Goal: Communication & Community: Ask a question

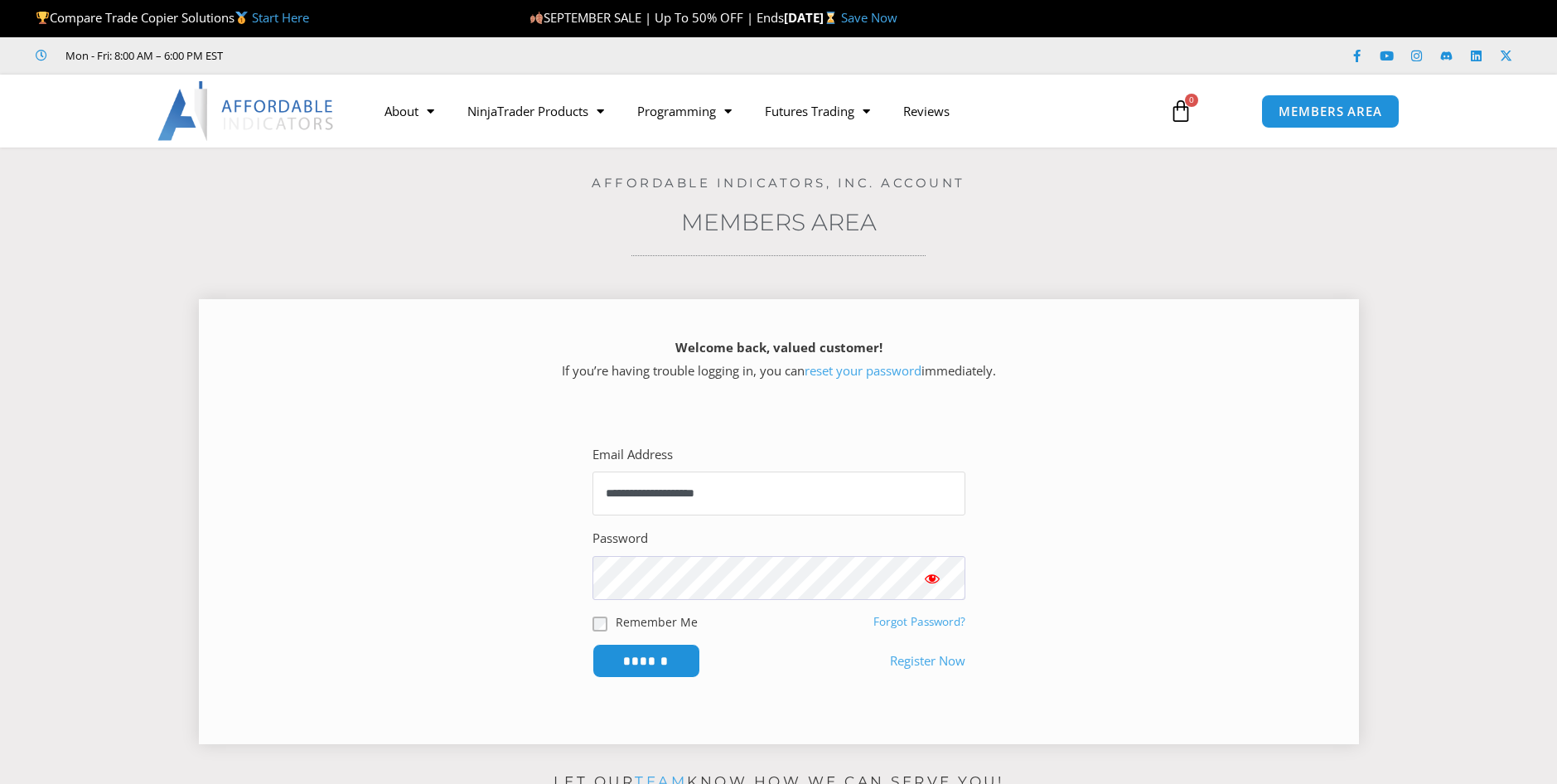
click at [658, 488] on input "**********" at bounding box center [779, 493] width 373 height 44
click at [808, 486] on input "**********" at bounding box center [779, 493] width 373 height 44
type input "**********"
click at [928, 574] on span "Show password" at bounding box center [932, 578] width 17 height 17
click at [456, 555] on section "**********" at bounding box center [779, 561] width 1119 height 294
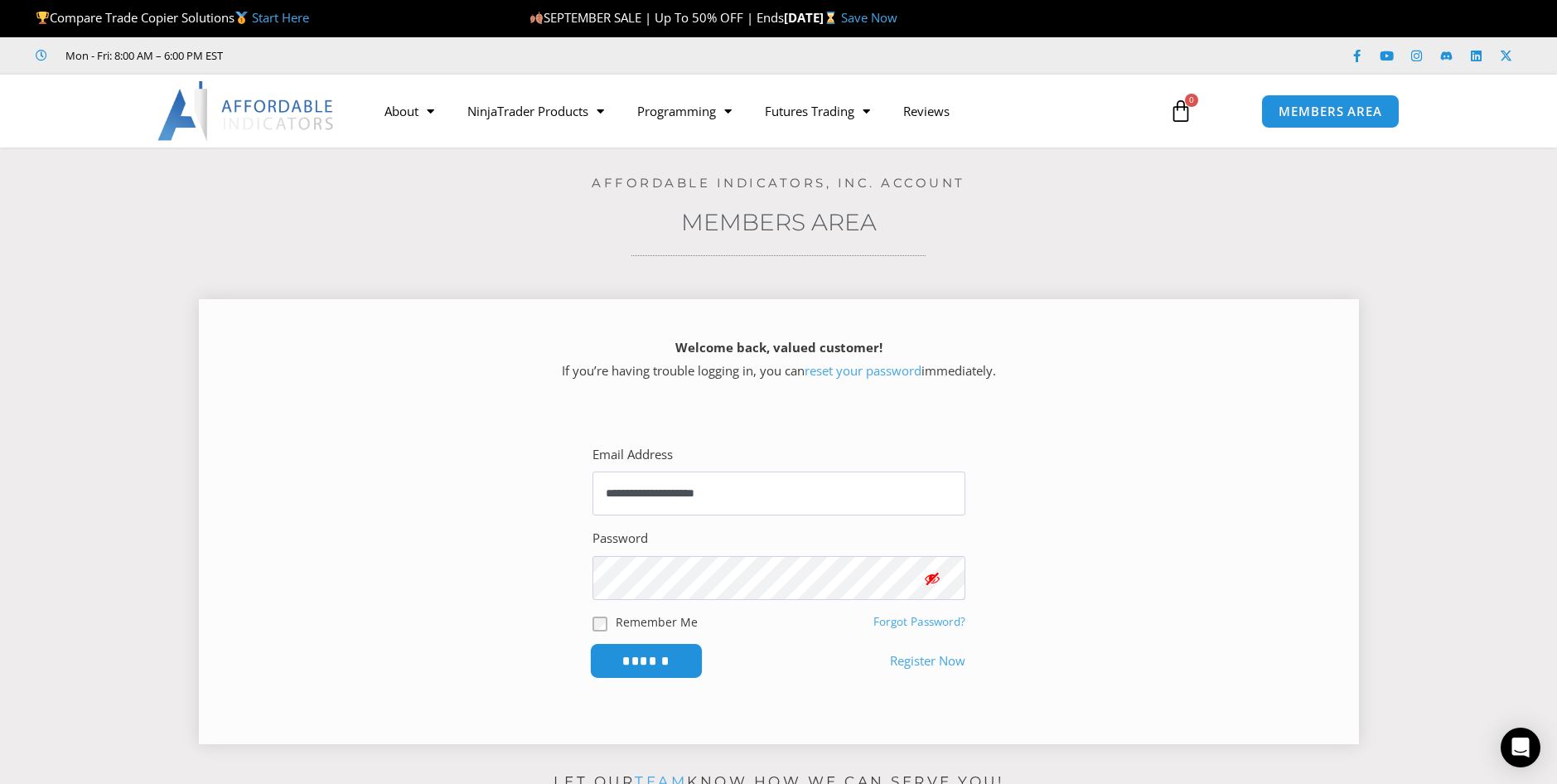
click at [629, 670] on input "******" at bounding box center [646, 661] width 114 height 36
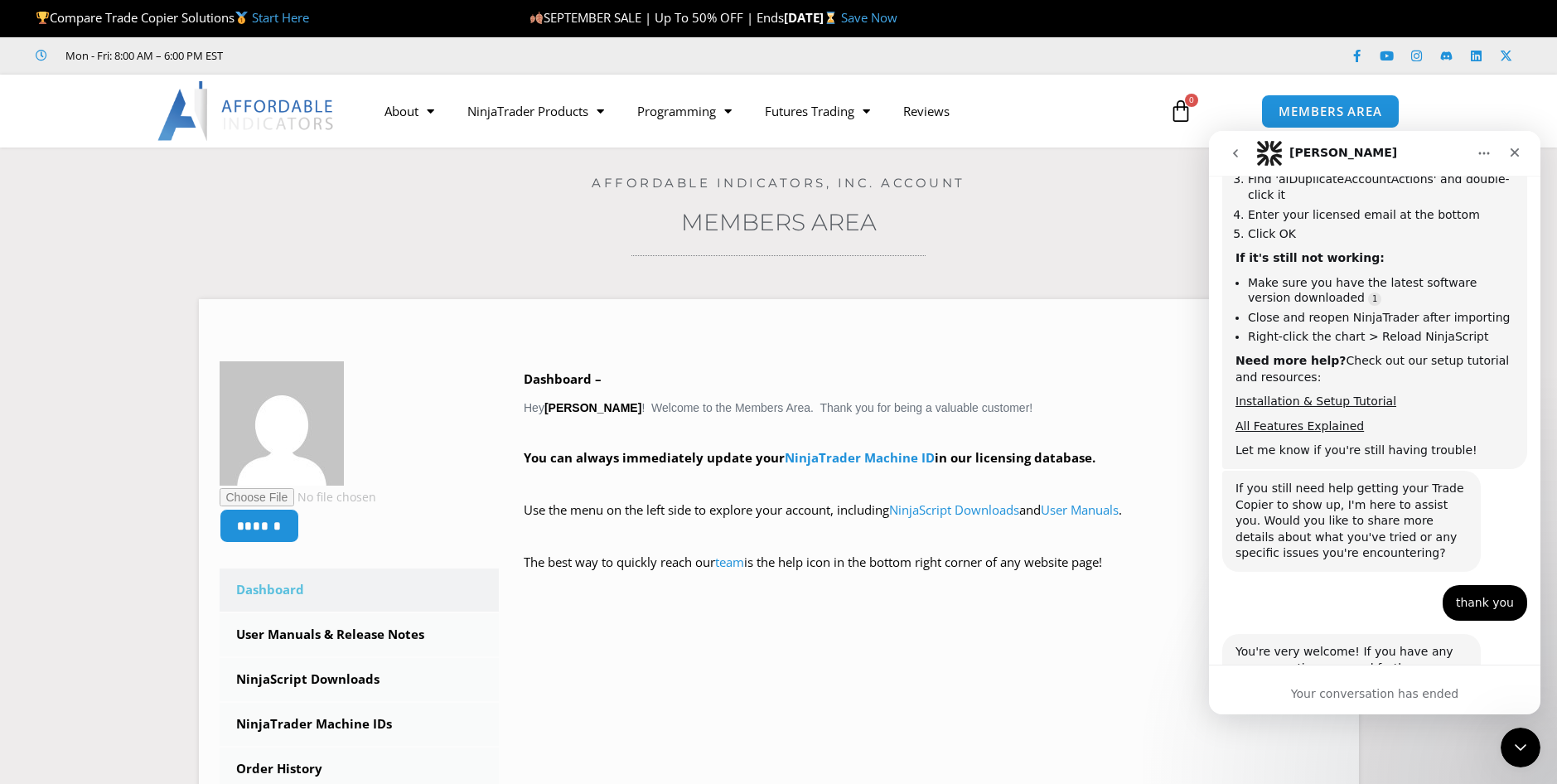
scroll to position [895, 0]
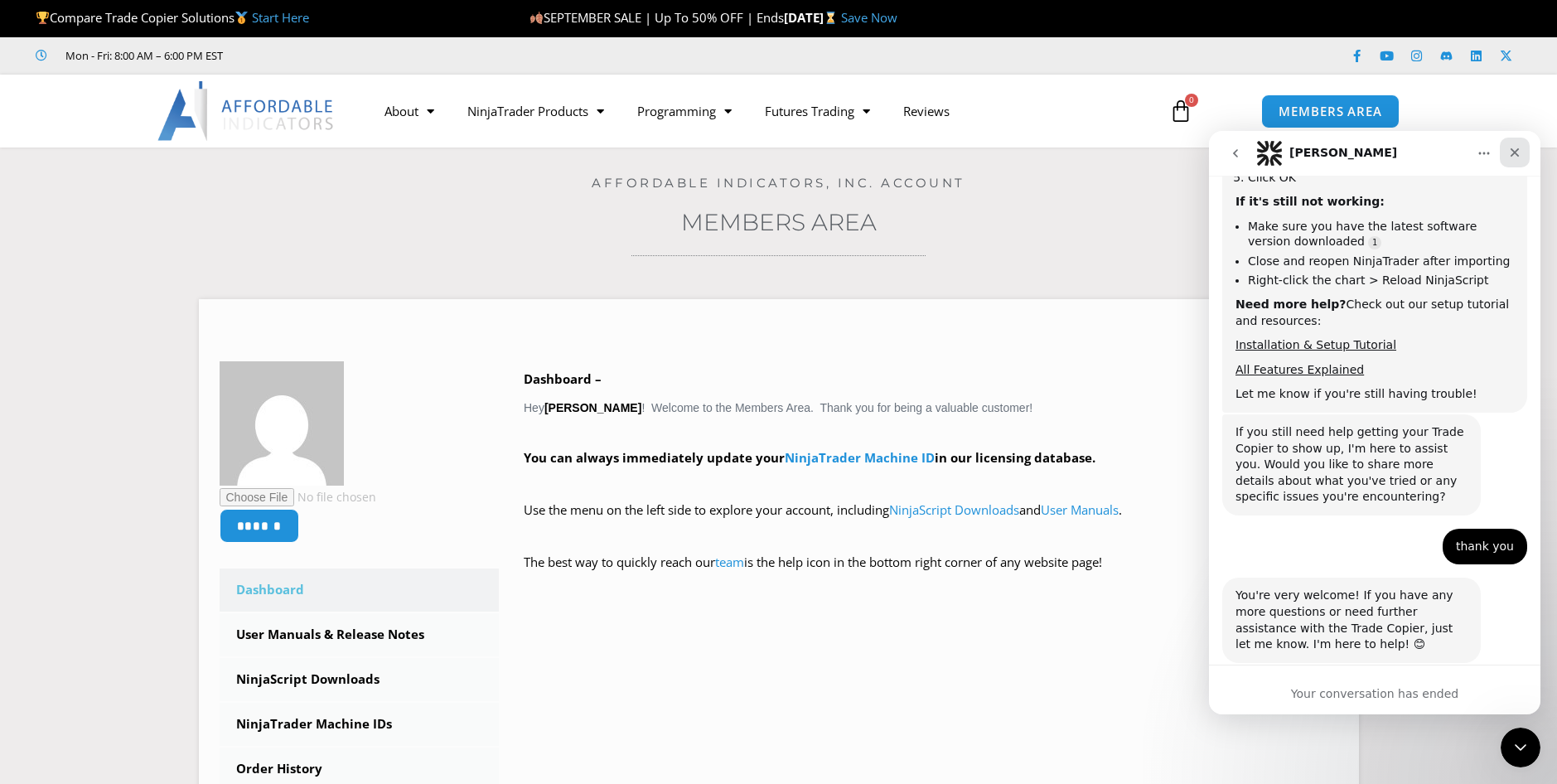
click at [1519, 151] on icon "Close" at bounding box center [1514, 152] width 13 height 13
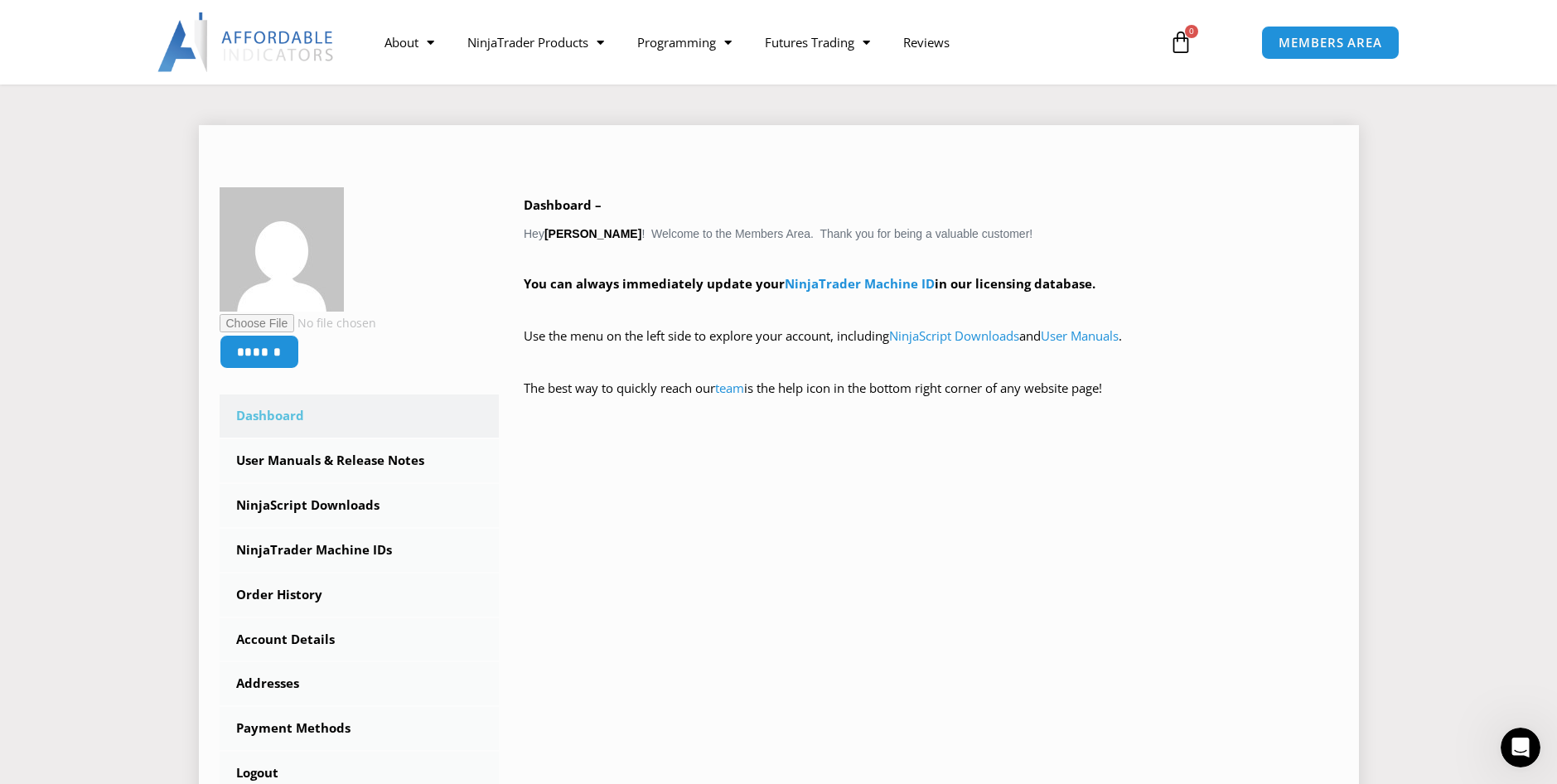
scroll to position [248, 0]
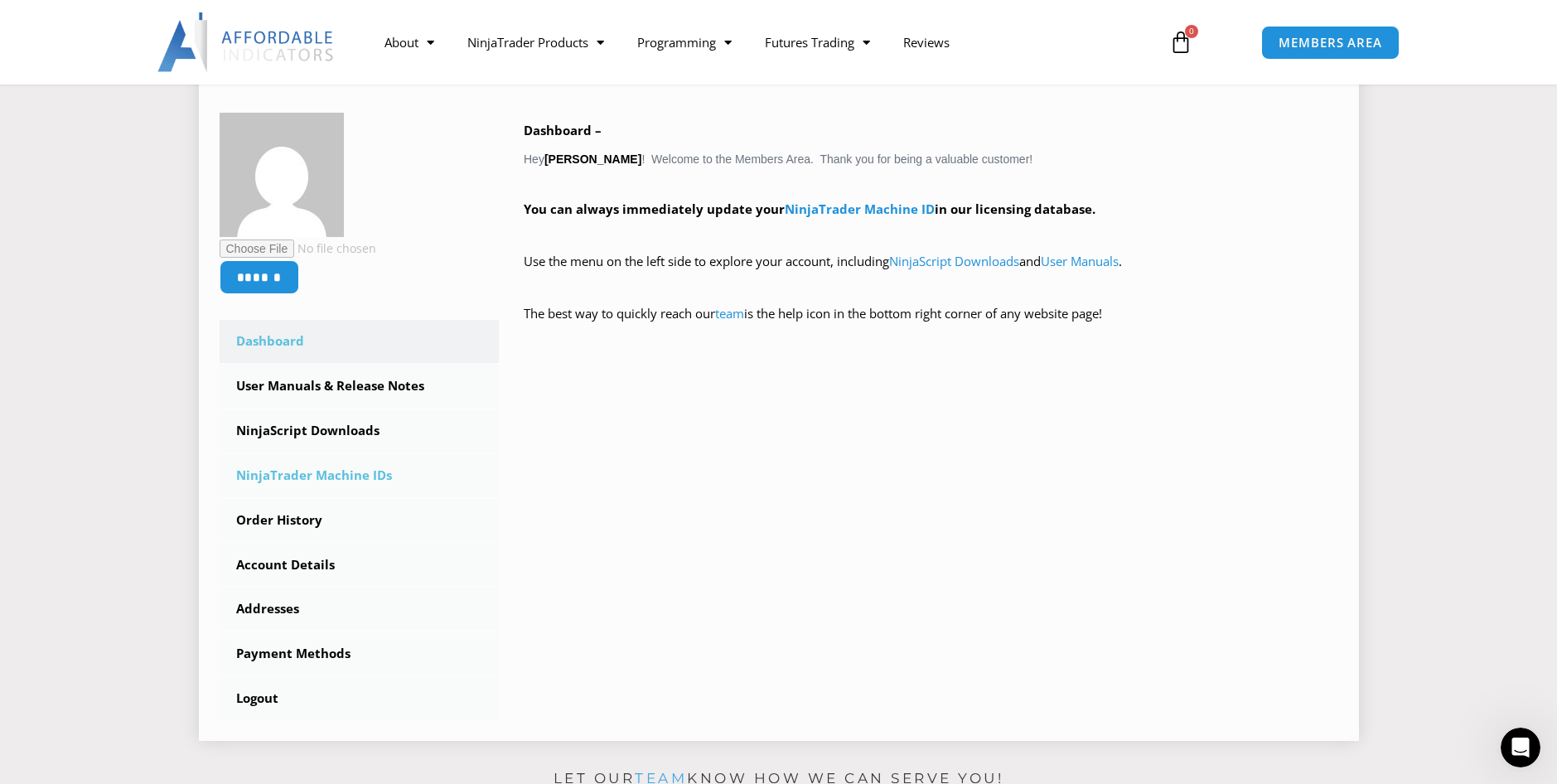
click at [320, 486] on link "NinjaTrader Machine IDs" at bounding box center [359, 475] width 280 height 43
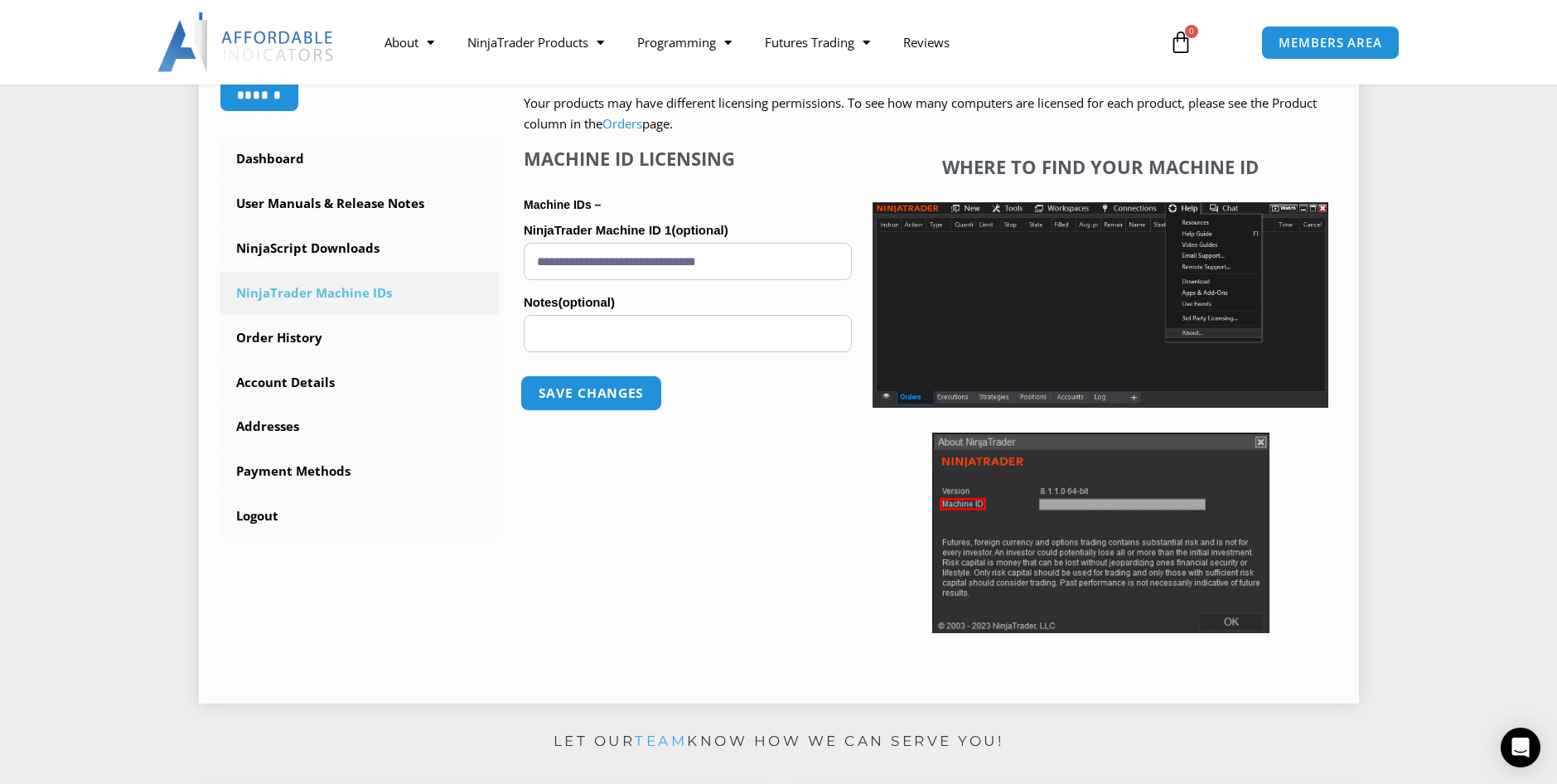
scroll to position [331, 0]
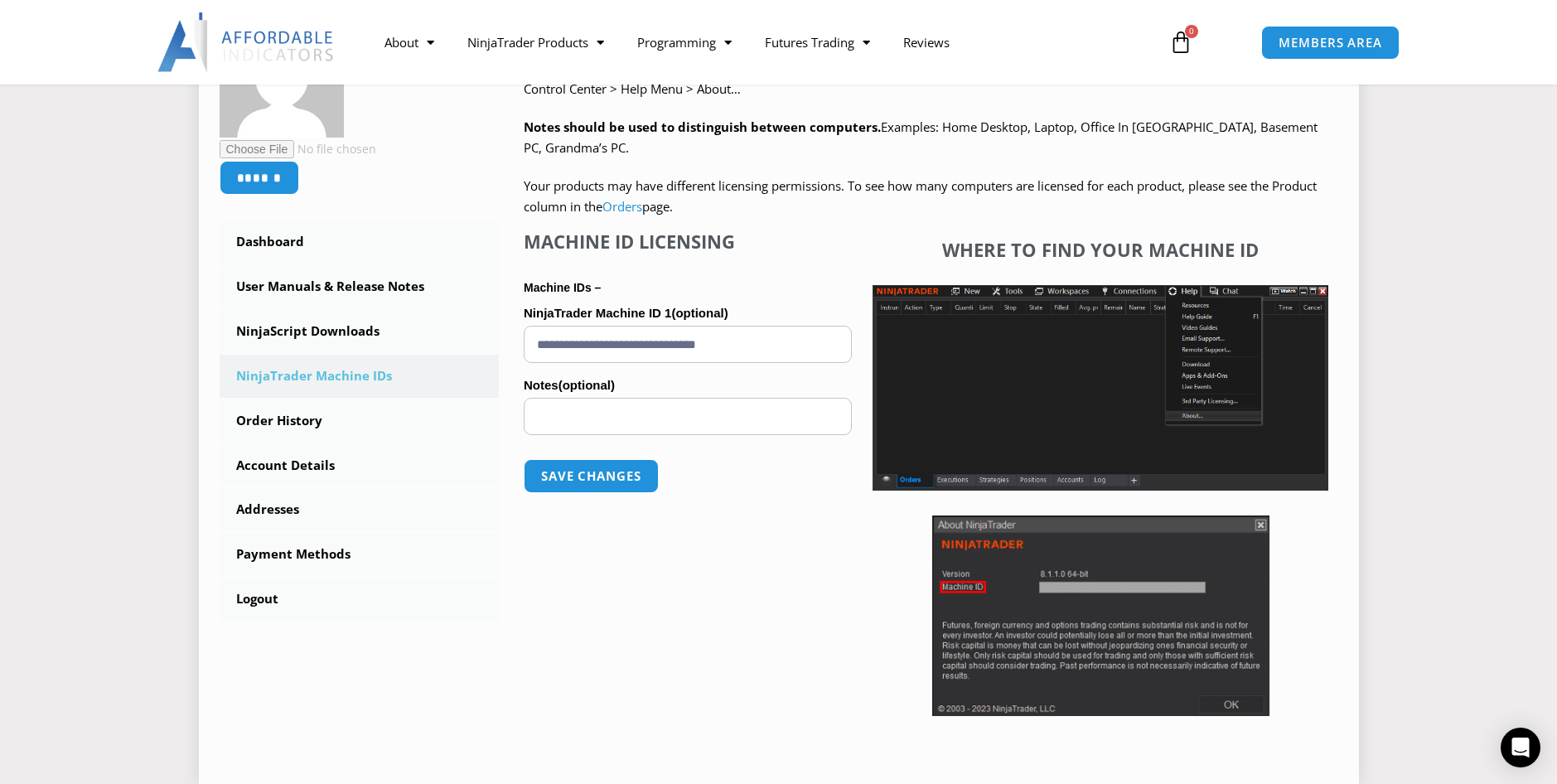
click at [661, 347] on input "**********" at bounding box center [687, 344] width 328 height 38
paste input "text"
type input "**********"
click at [627, 472] on button "Save changes" at bounding box center [591, 475] width 142 height 36
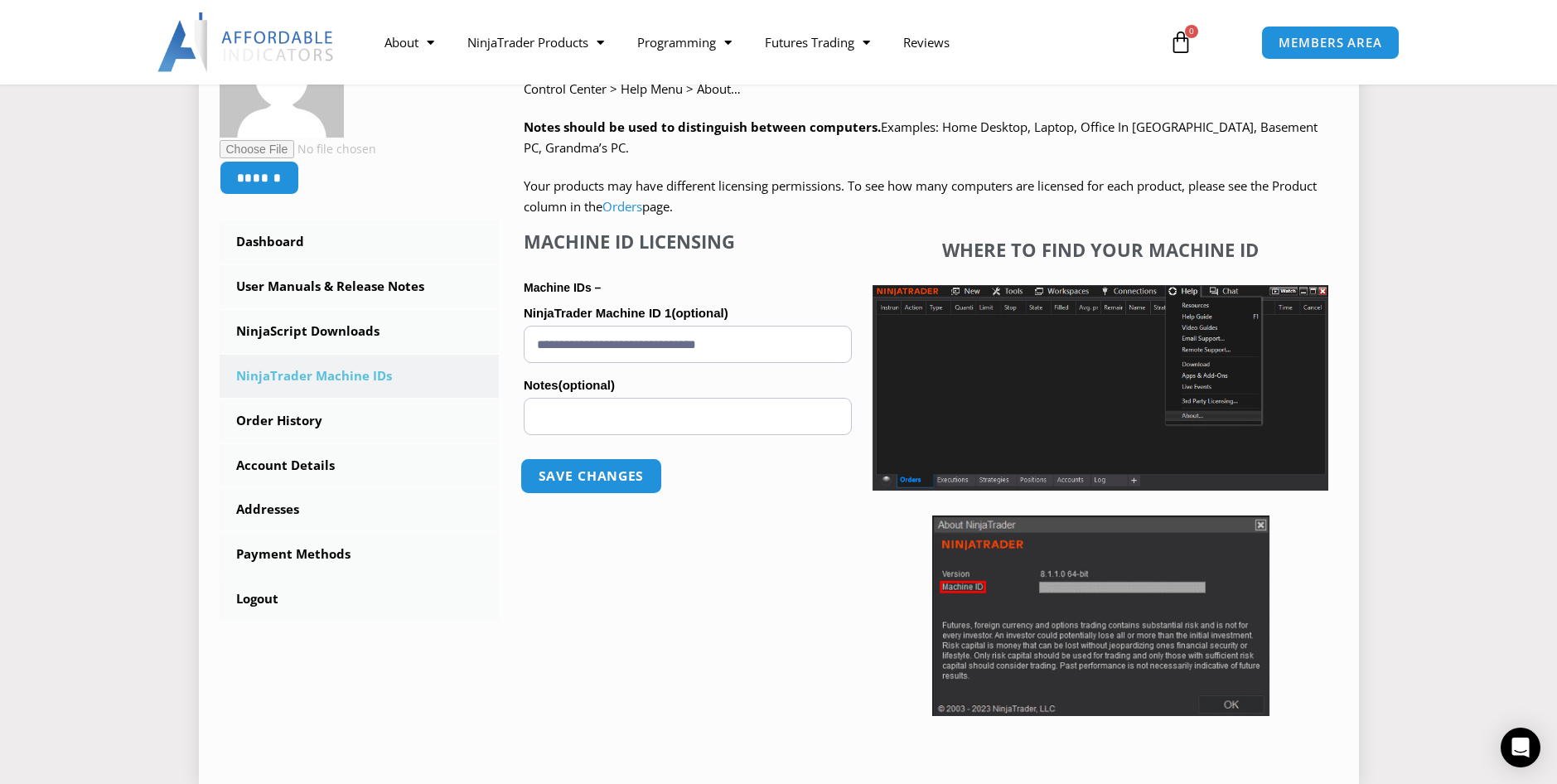
click at [614, 478] on button "Save changes" at bounding box center [591, 475] width 142 height 36
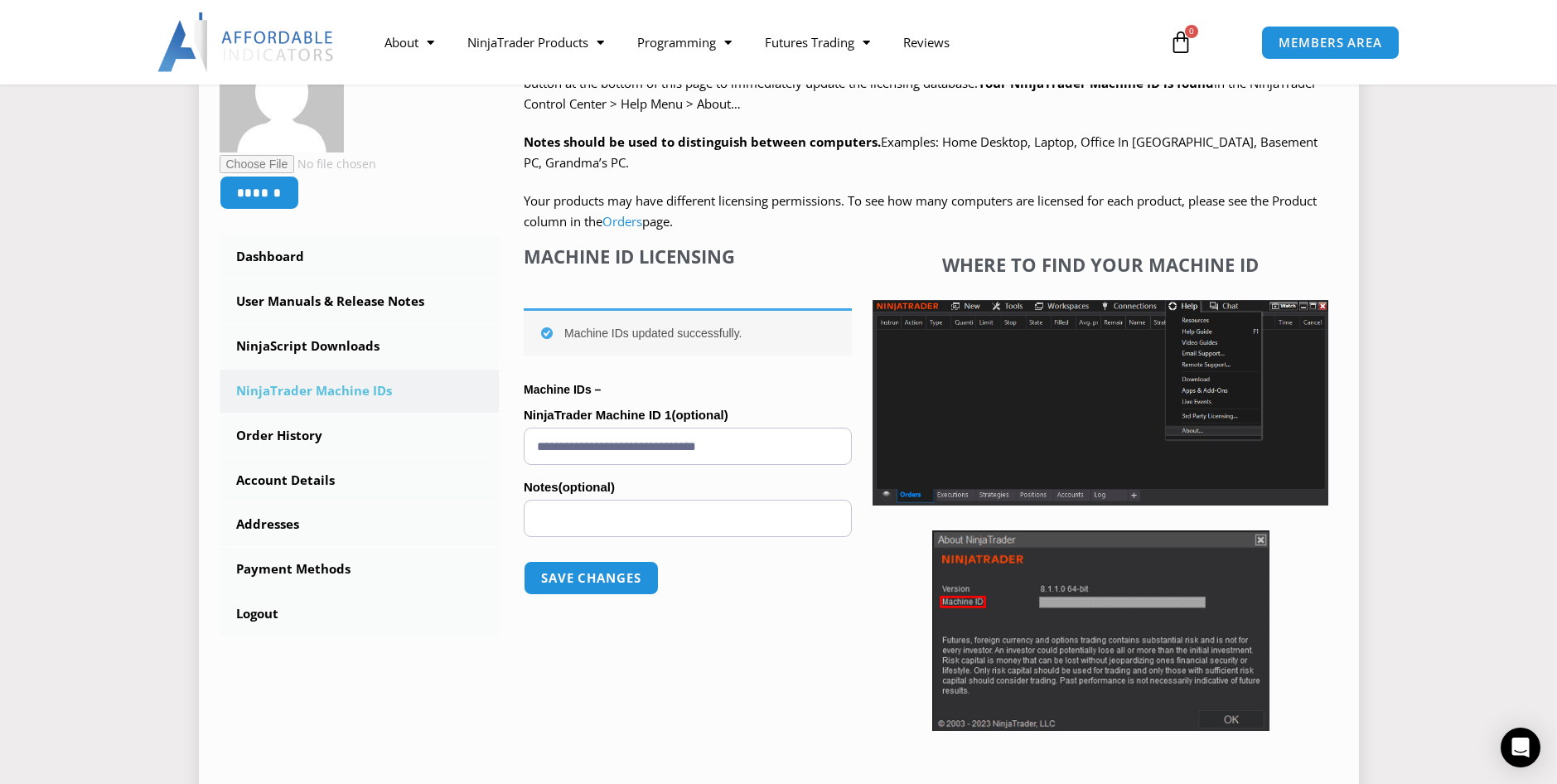
scroll to position [331, 0]
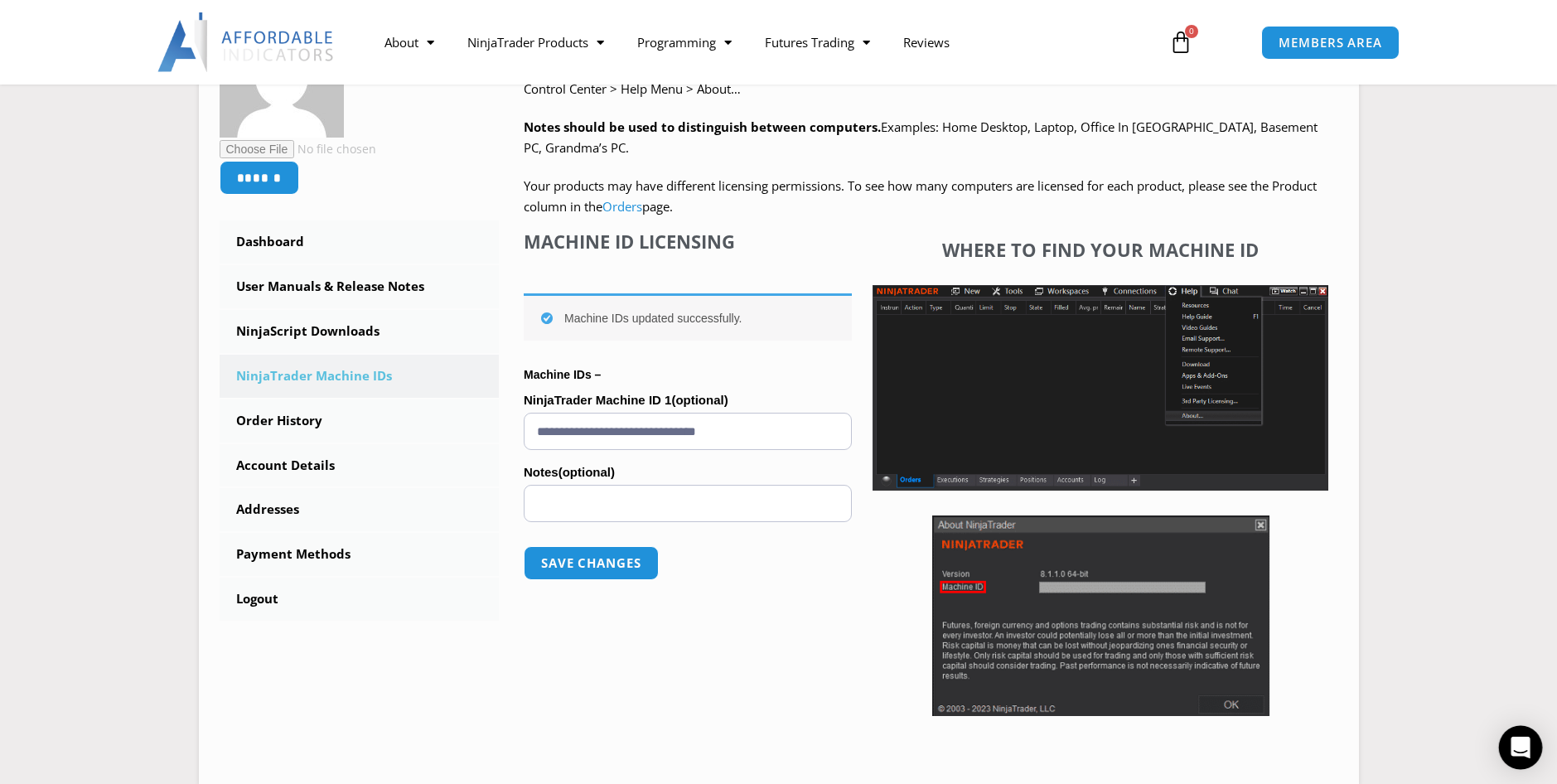
click at [1514, 760] on div "Open Intercom Messenger" at bounding box center [1521, 747] width 44 height 44
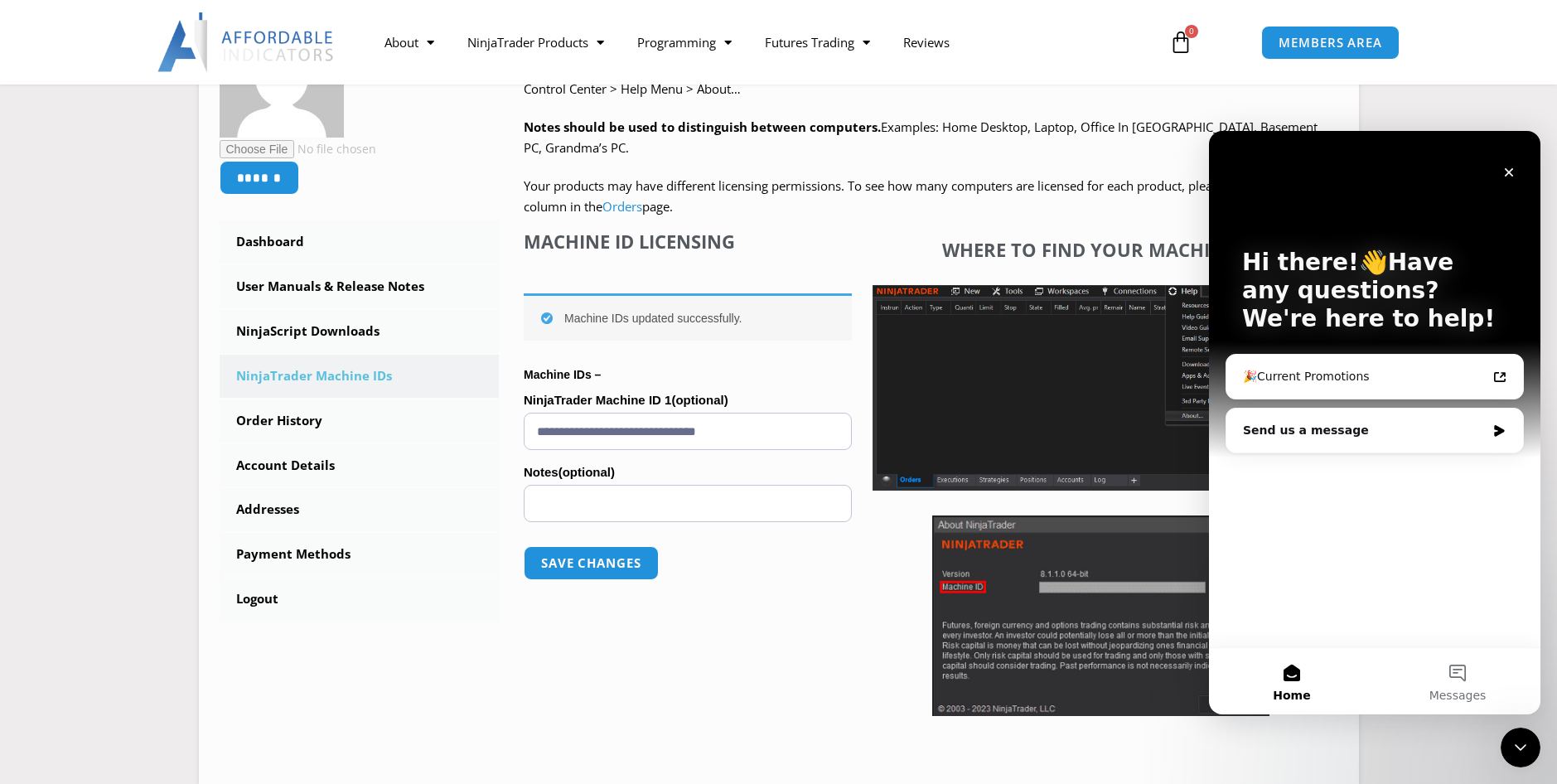
scroll to position [0, 0]
click at [1458, 685] on button "Messages" at bounding box center [1458, 681] width 166 height 66
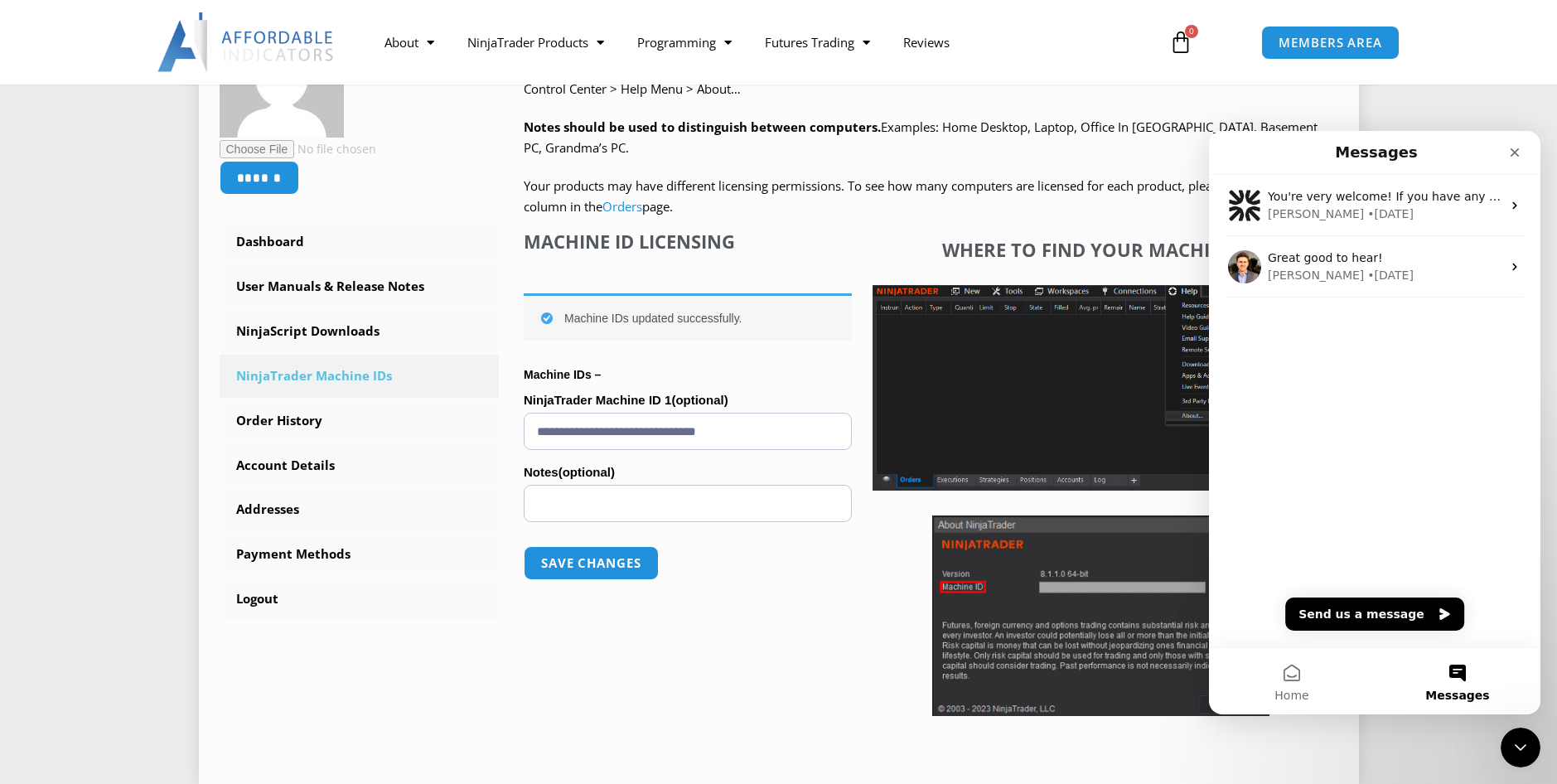
click at [874, 602] on div at bounding box center [1100, 615] width 455 height 200
click at [1524, 161] on div "Close" at bounding box center [1515, 152] width 30 height 30
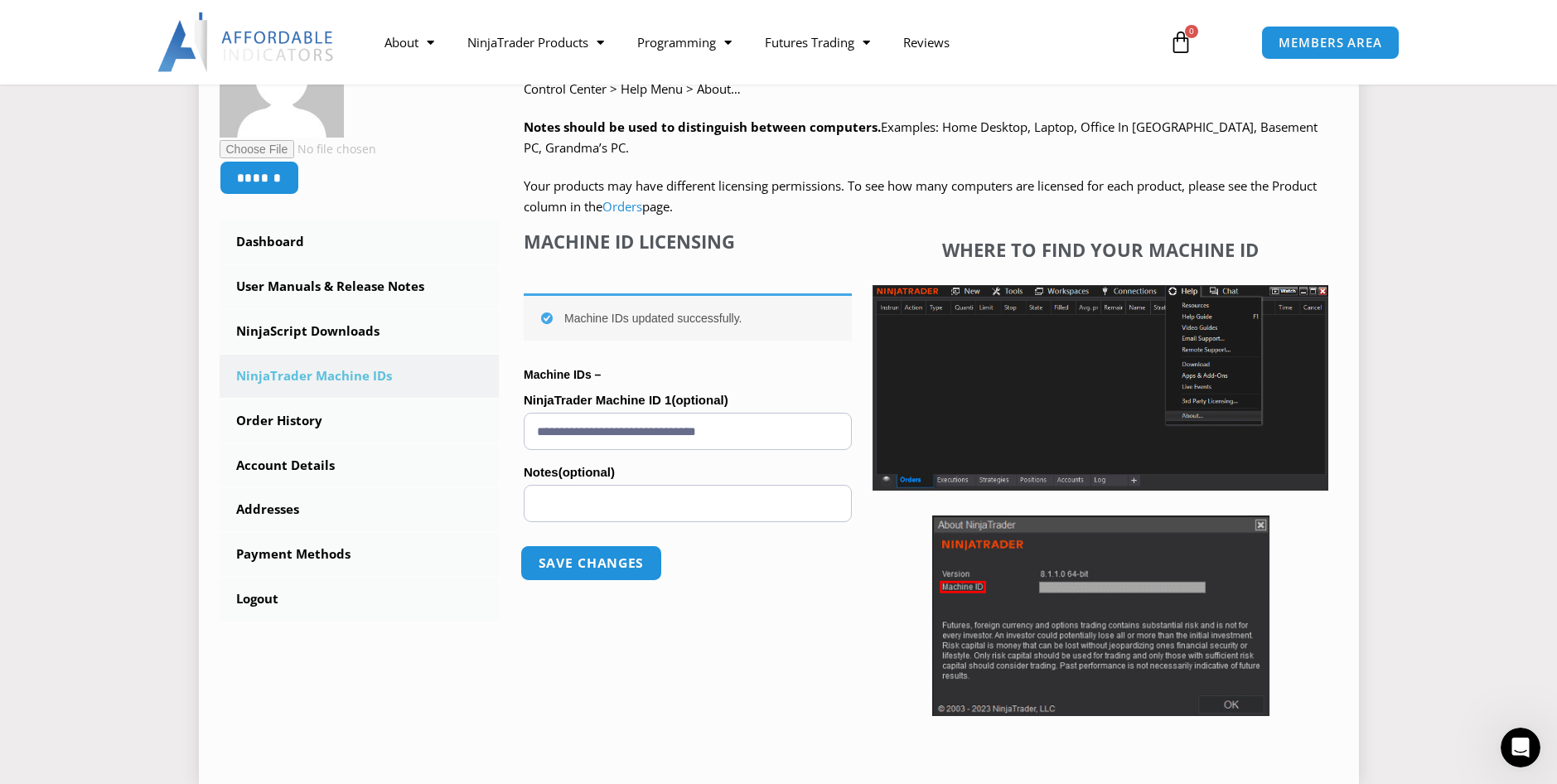
click at [609, 557] on button "Save changes" at bounding box center [591, 563] width 142 height 36
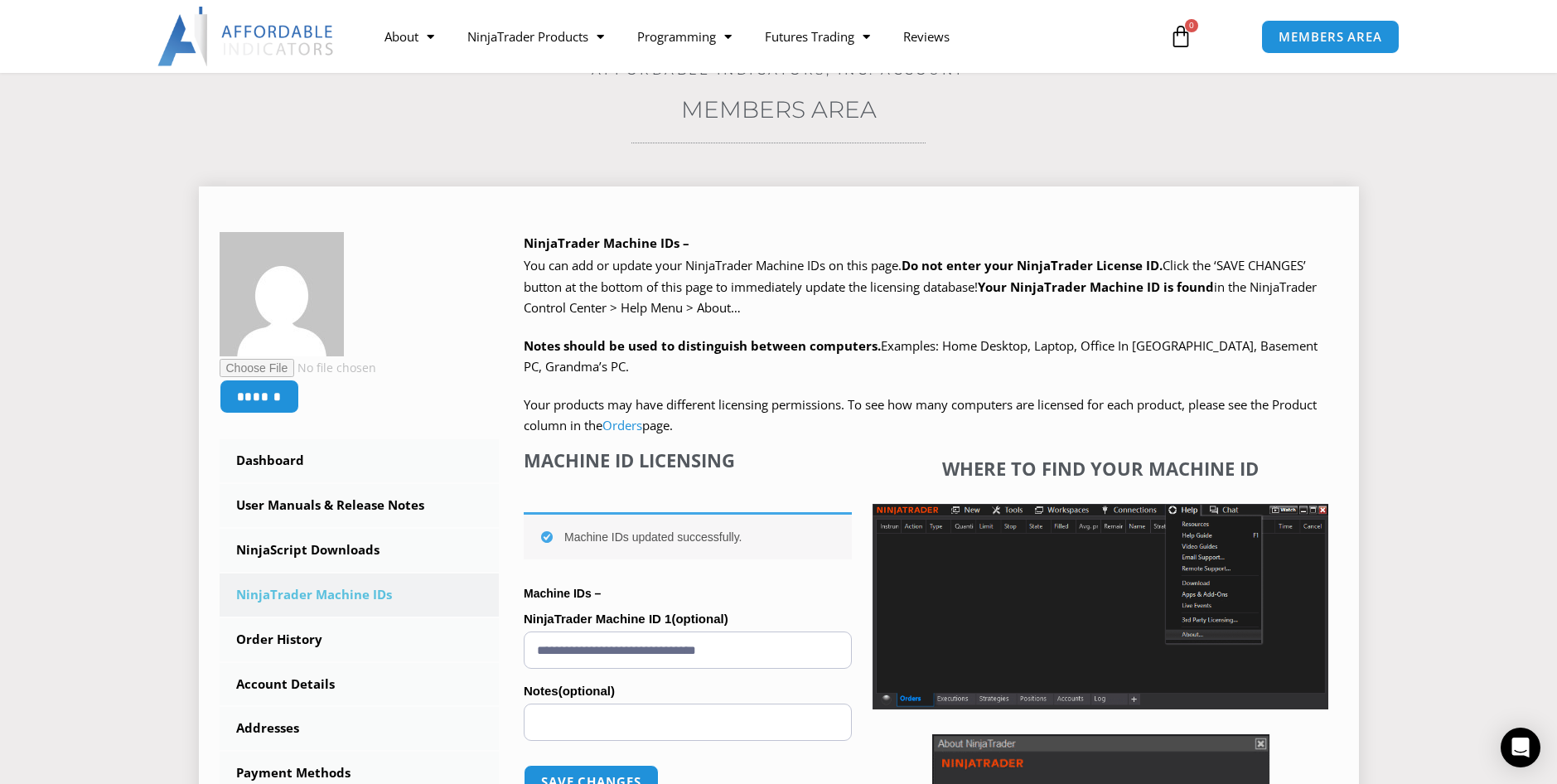
scroll to position [83, 0]
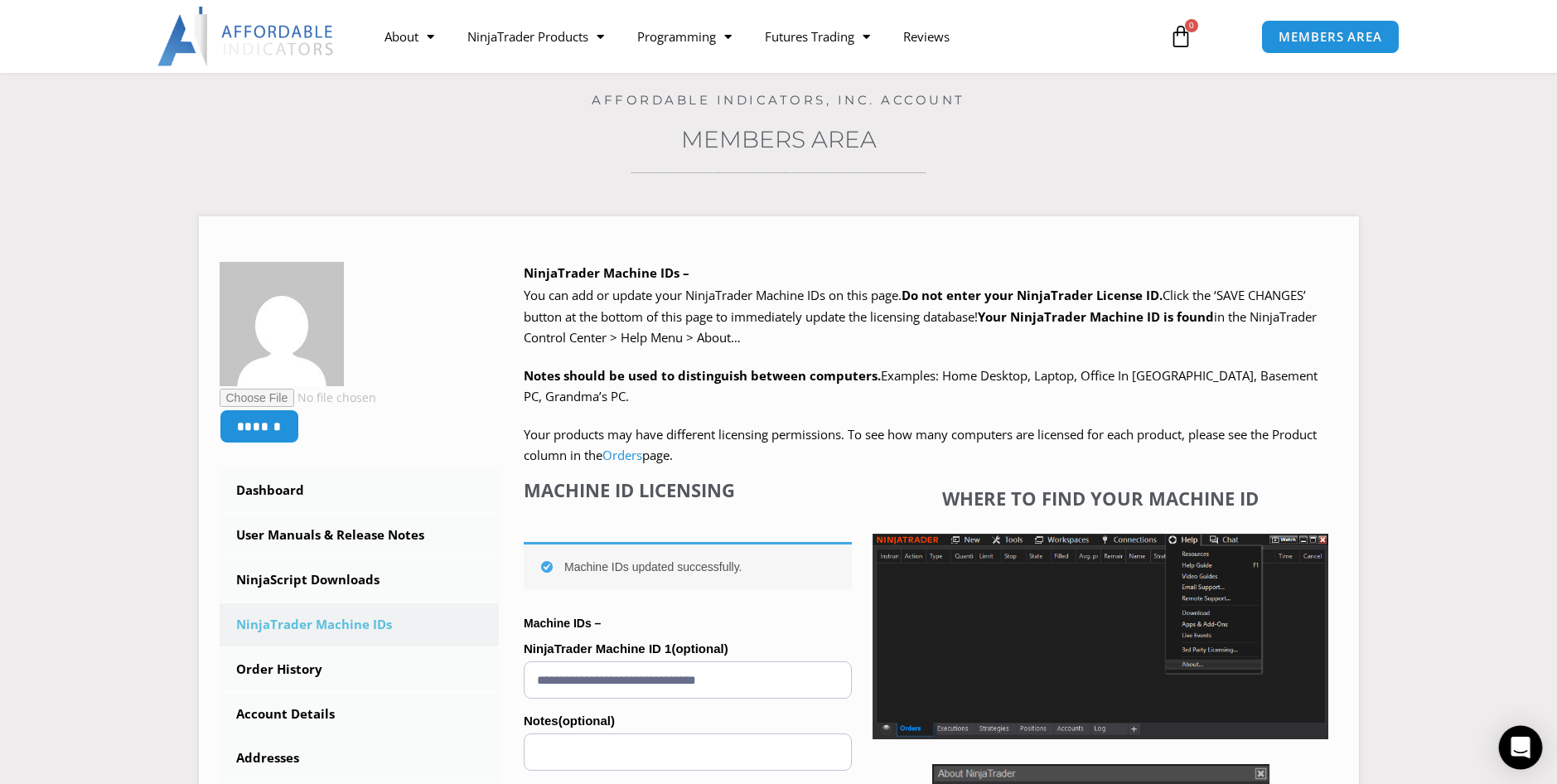
click at [1535, 746] on div "Open Intercom Messenger" at bounding box center [1521, 747] width 44 height 44
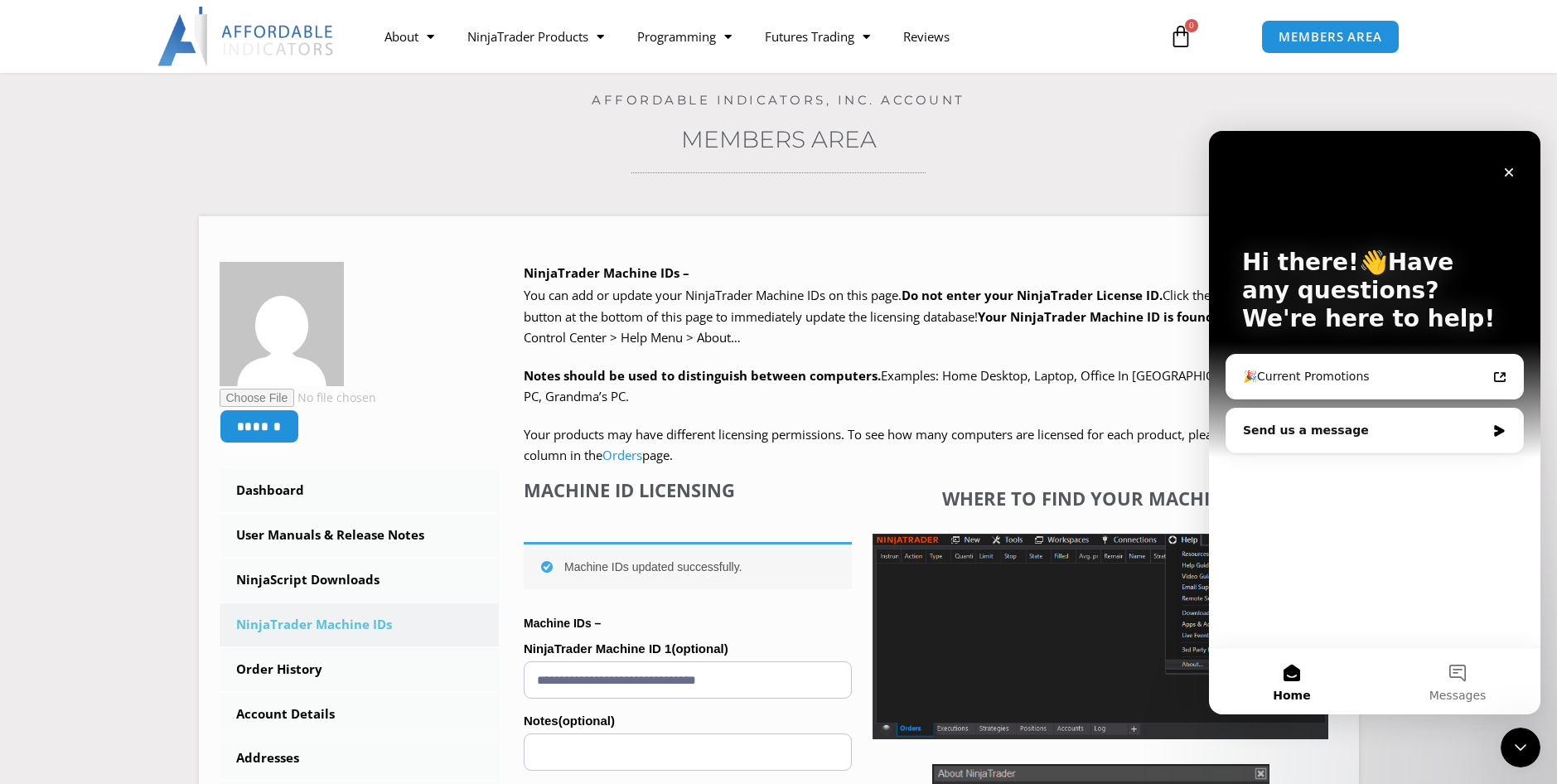
scroll to position [0, 0]
click at [1427, 424] on div "Send us a message" at bounding box center [1365, 431] width 243 height 17
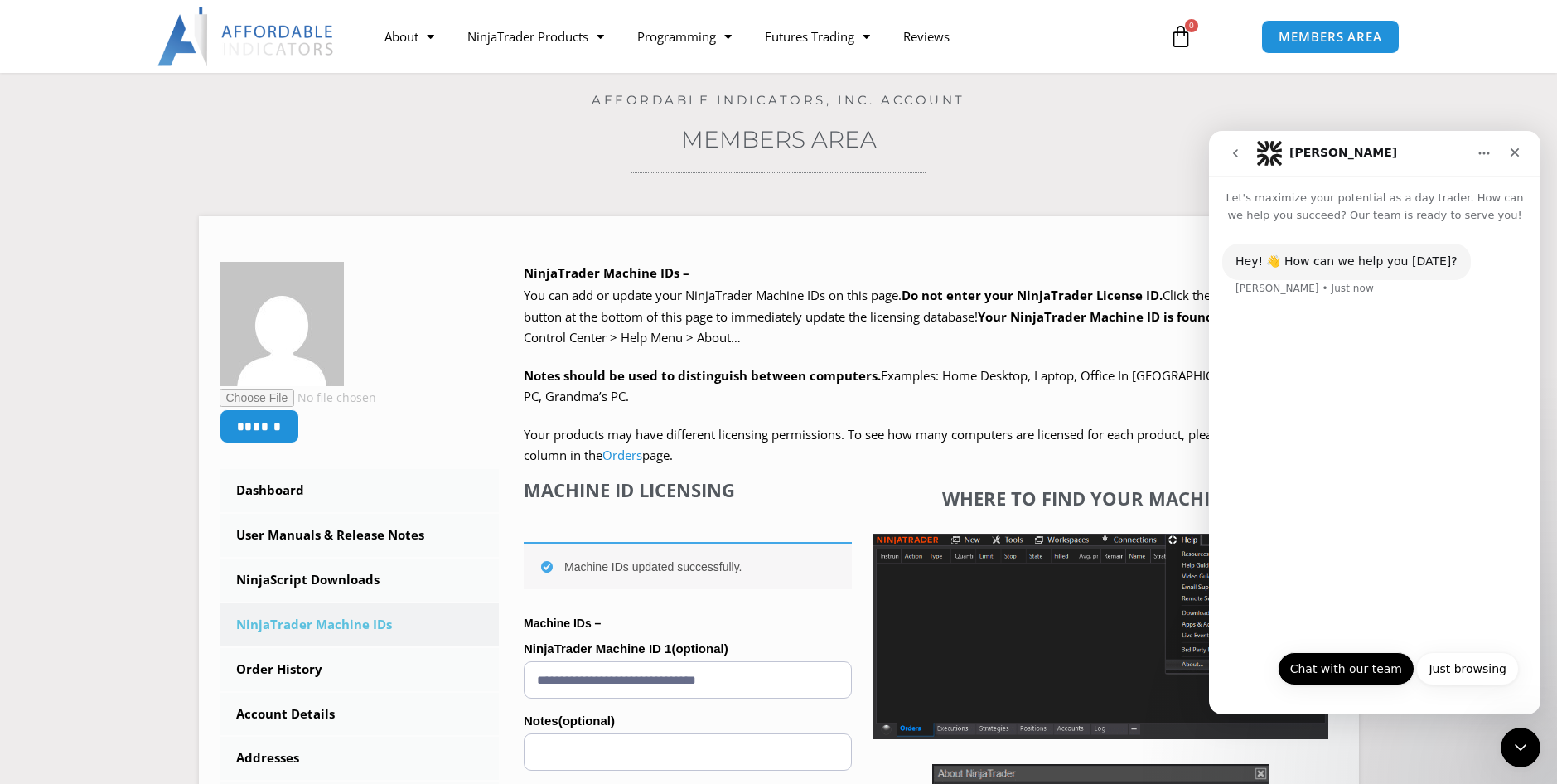
click at [1376, 674] on button "Chat with our team" at bounding box center [1346, 669] width 136 height 33
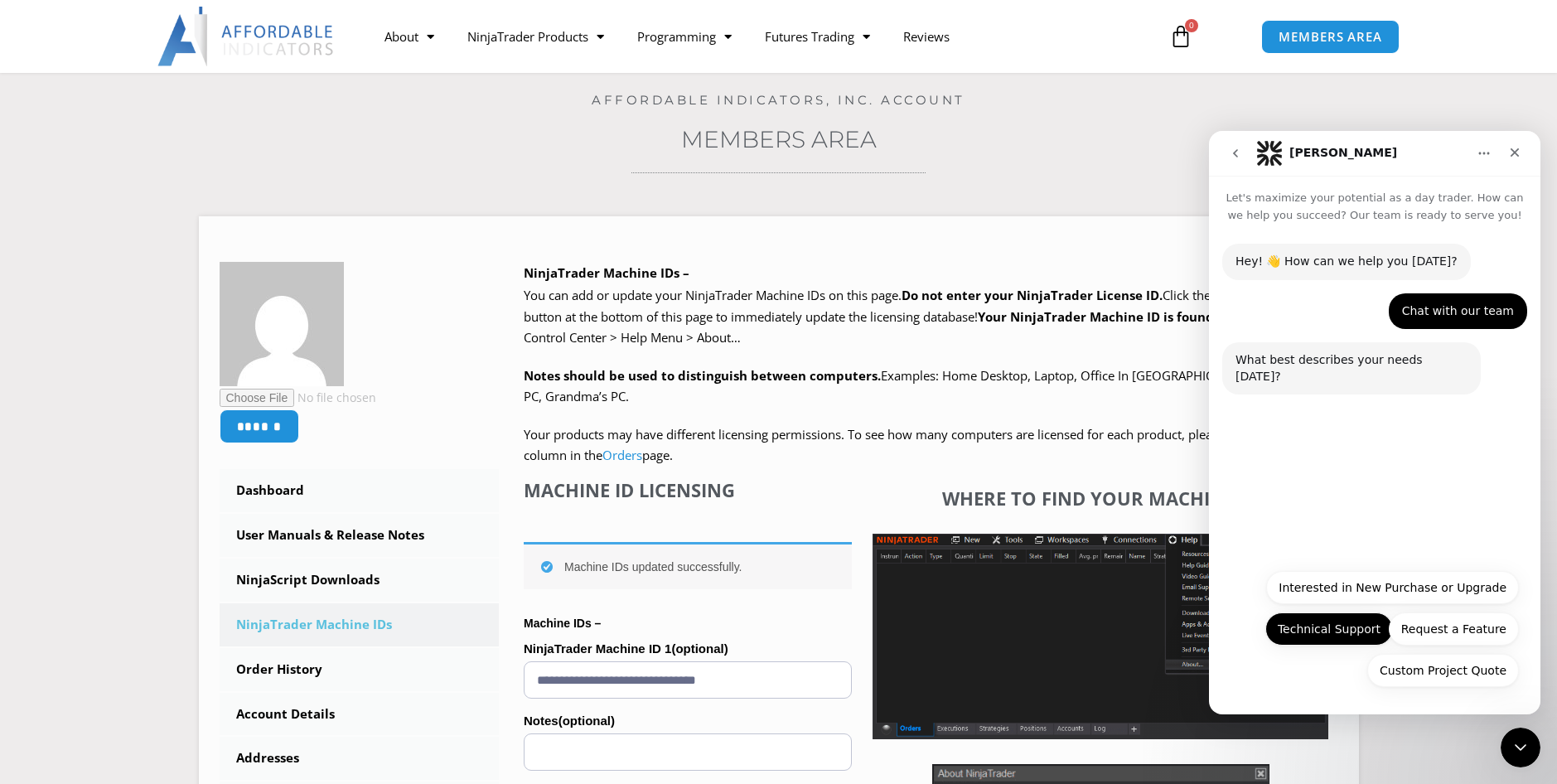
click at [1353, 632] on button "Technical Support" at bounding box center [1330, 629] width 128 height 33
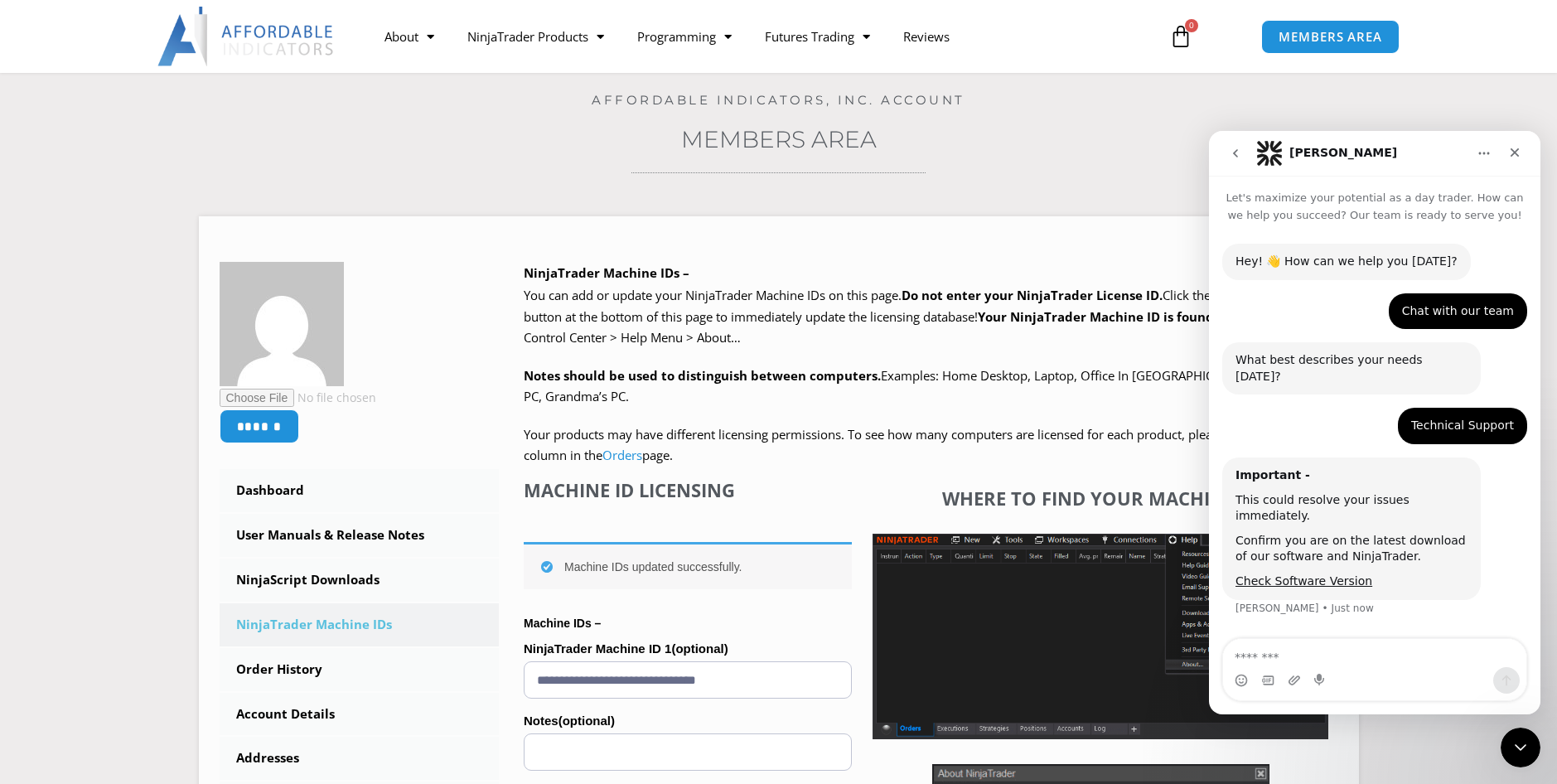
click at [1357, 651] on textarea "Message…" at bounding box center [1374, 653] width 303 height 28
click at [1331, 574] on link "Check Software Version" at bounding box center [1303, 580] width 136 height 13
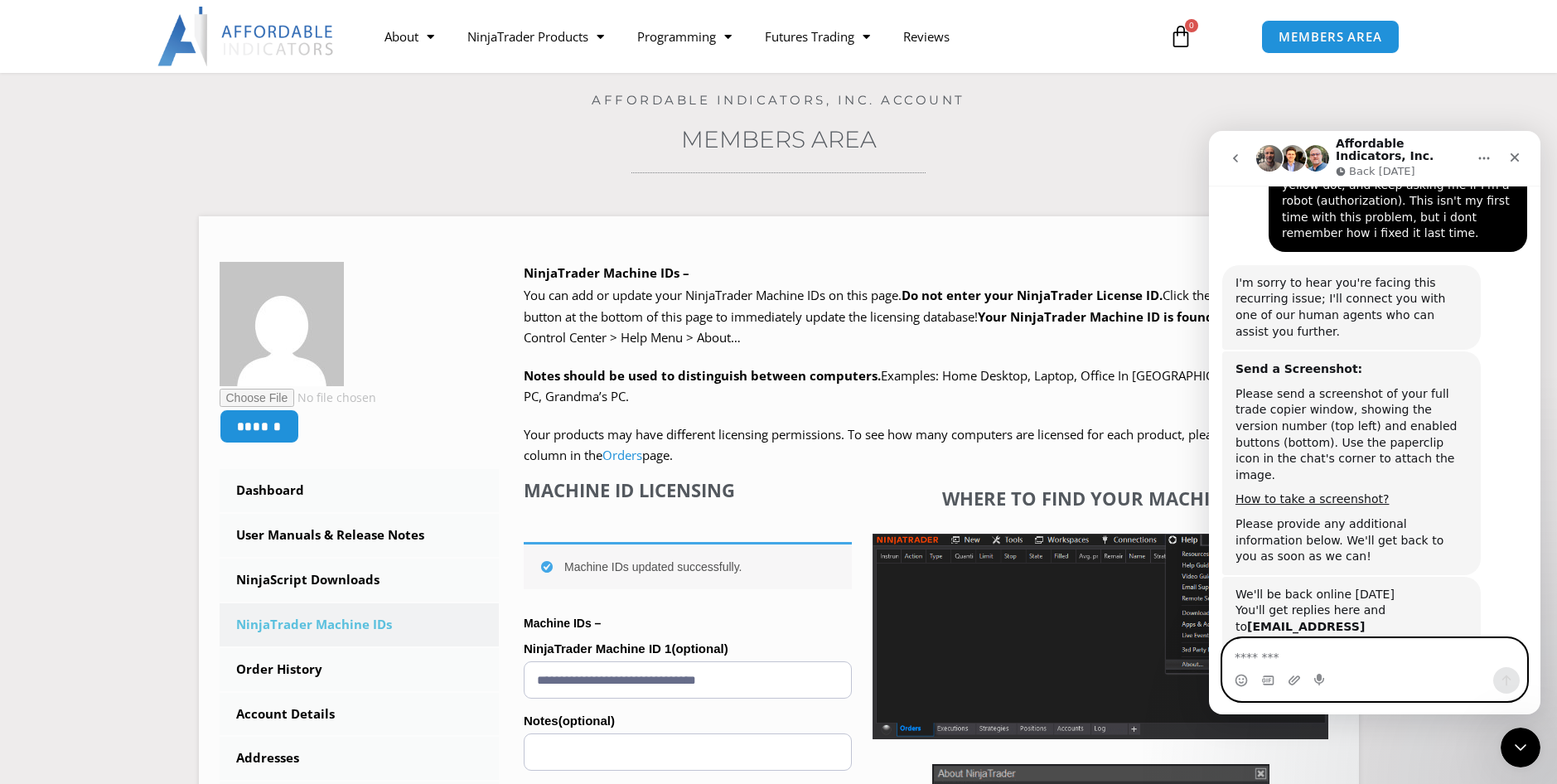
scroll to position [1067, 0]
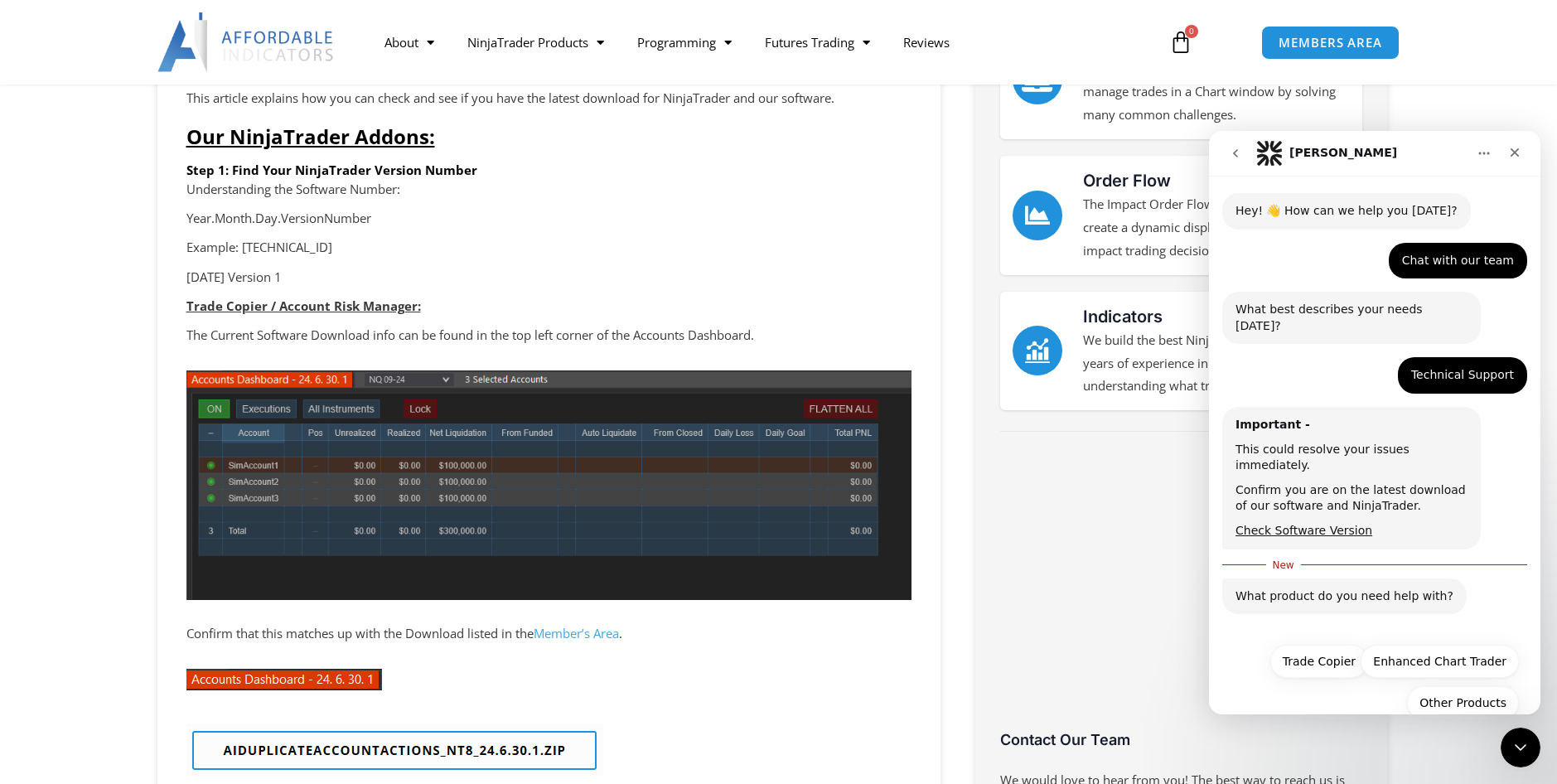
scroll to position [248, 0]
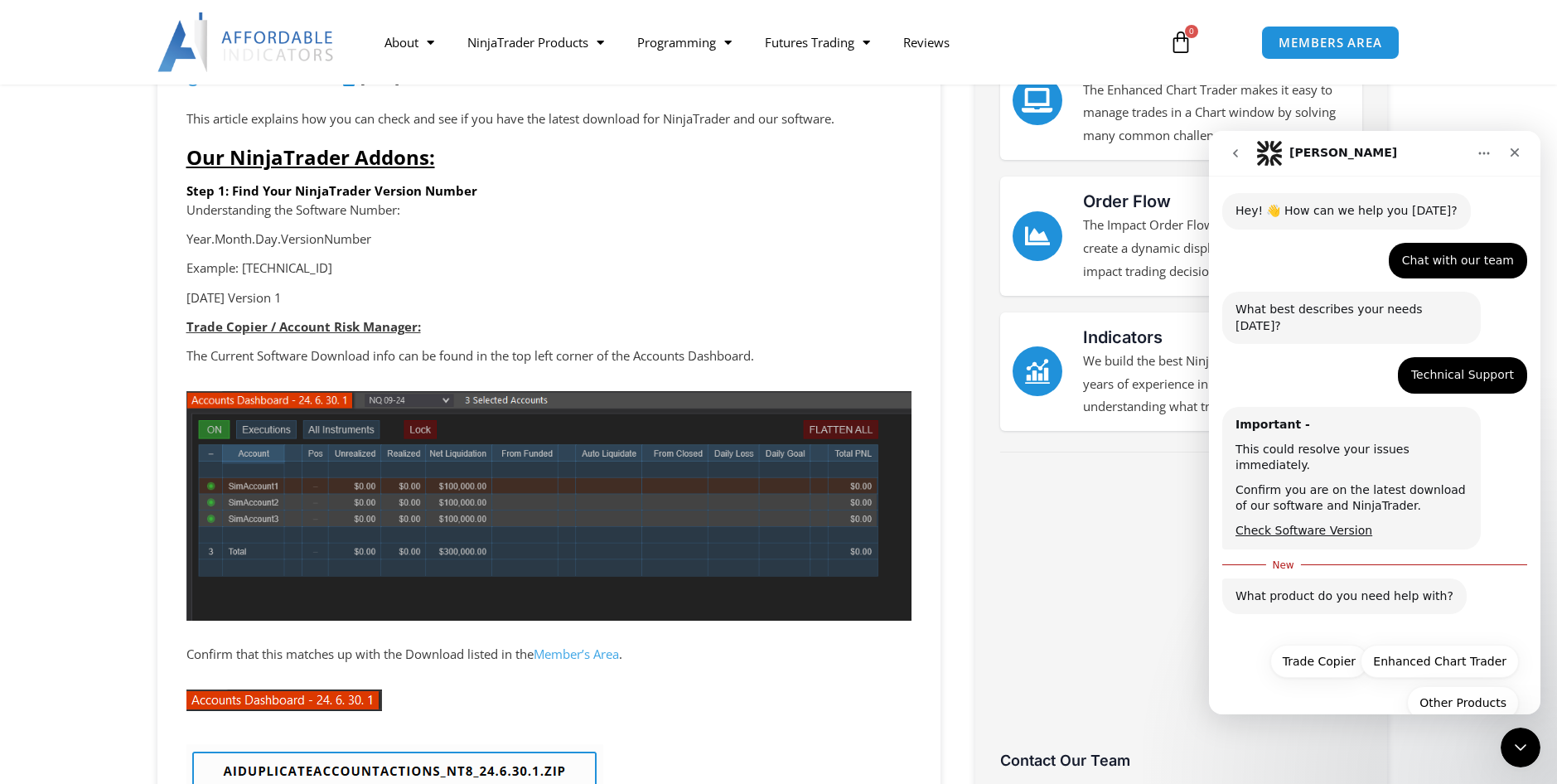
click at [562, 652] on link "Member’s Area" at bounding box center [576, 653] width 86 height 17
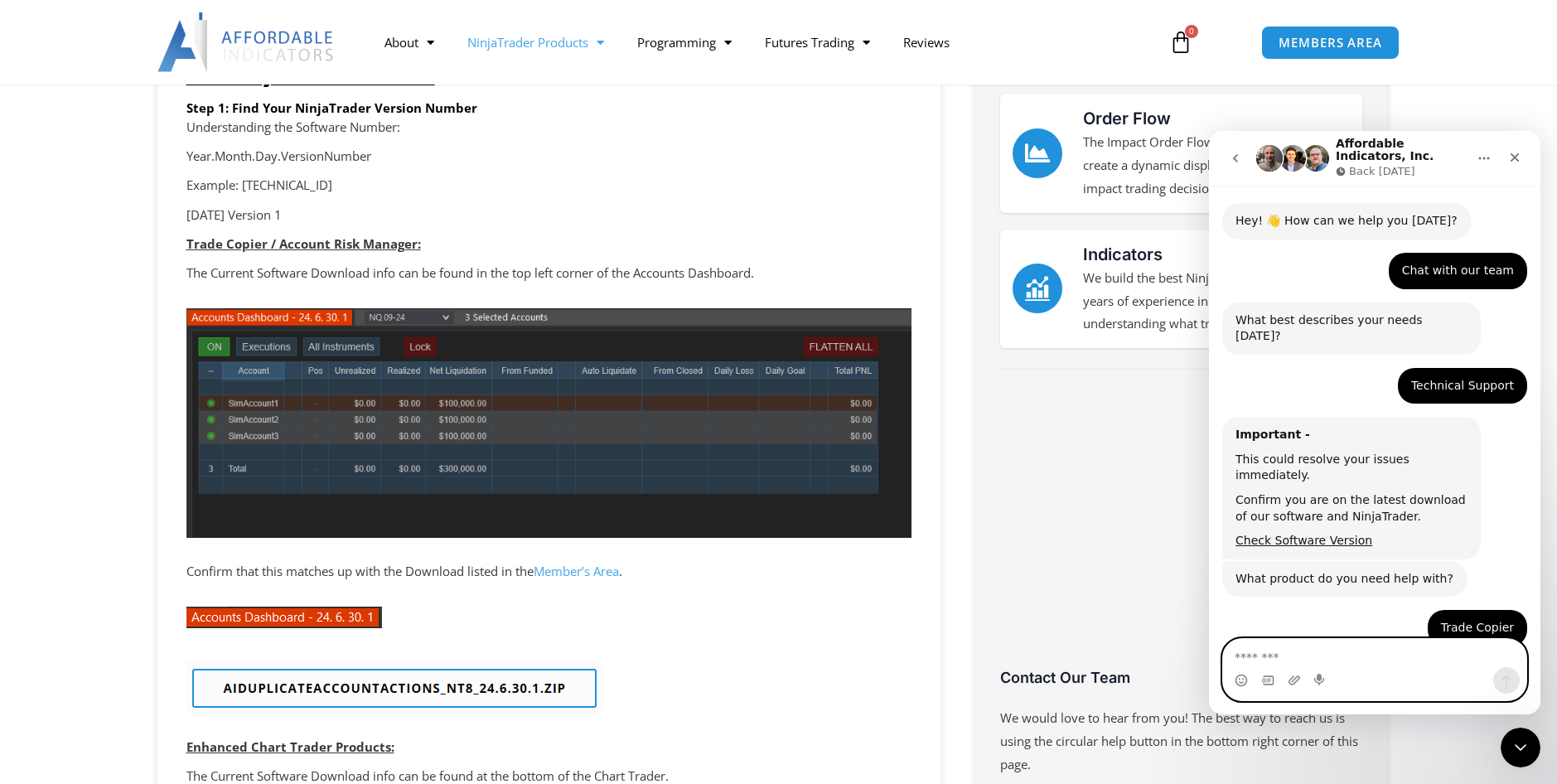
scroll to position [1051, 0]
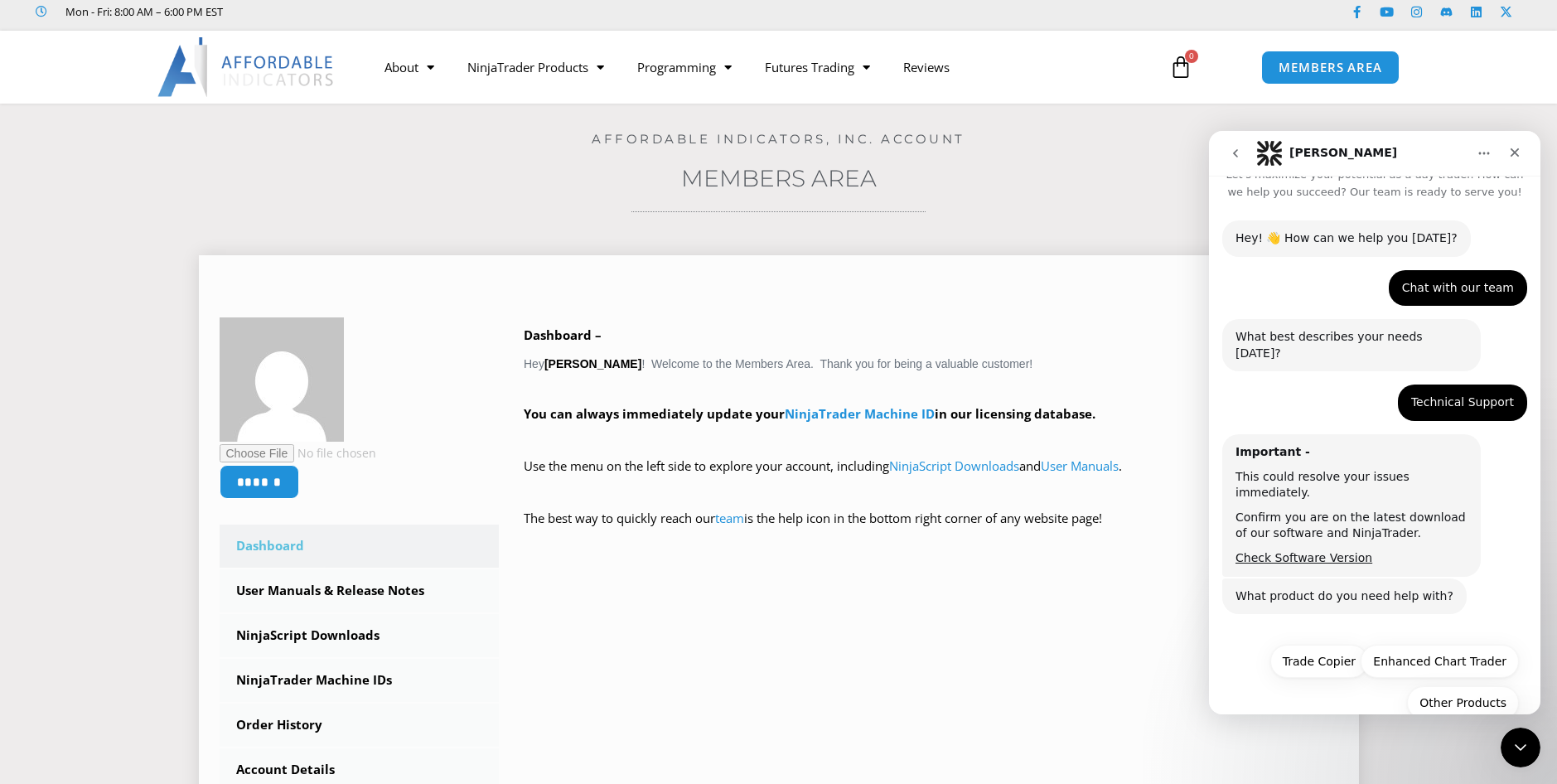
scroll to position [83, 0]
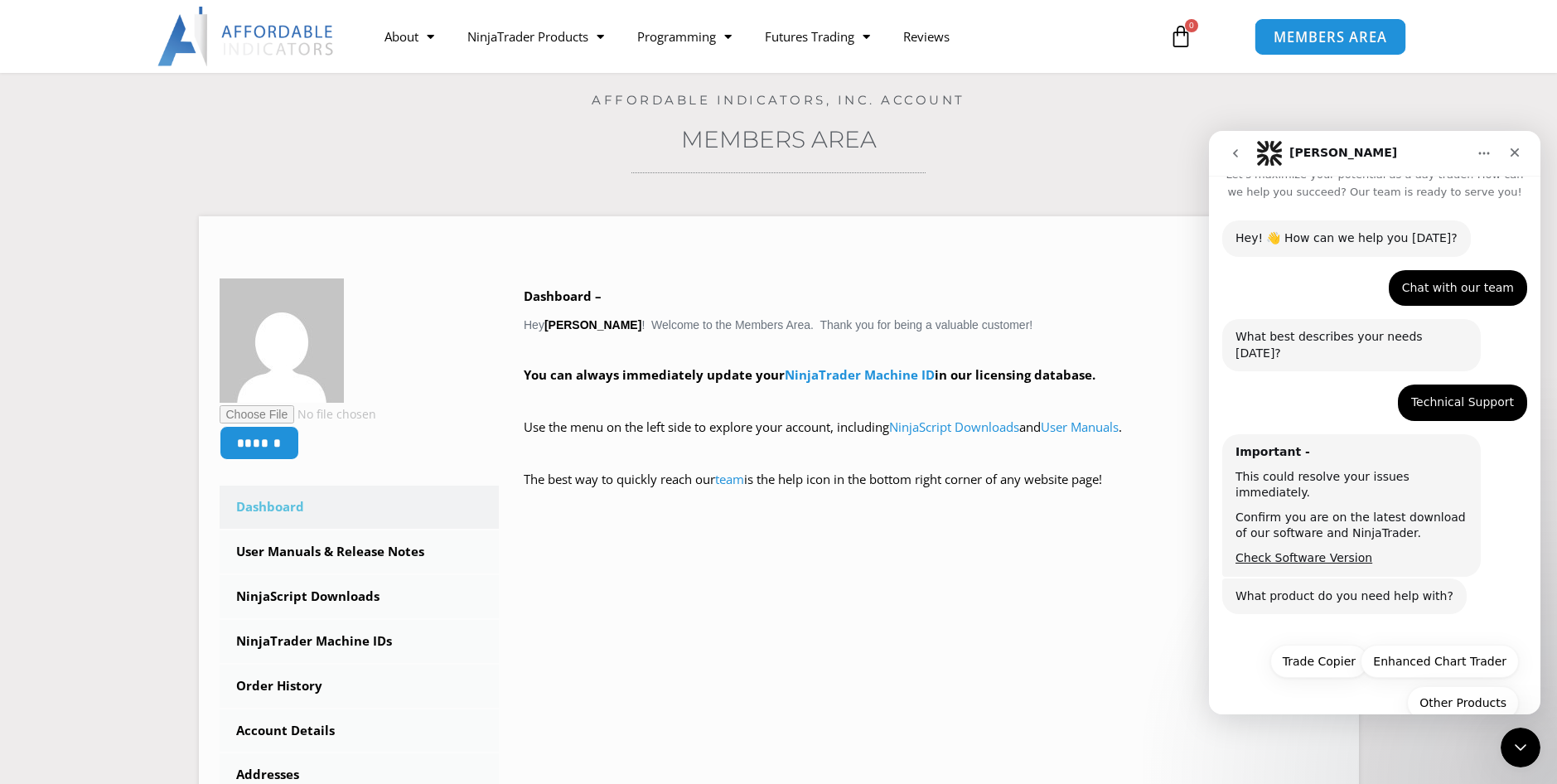
click at [1331, 31] on span "MEMBERS AREA" at bounding box center [1331, 37] width 114 height 14
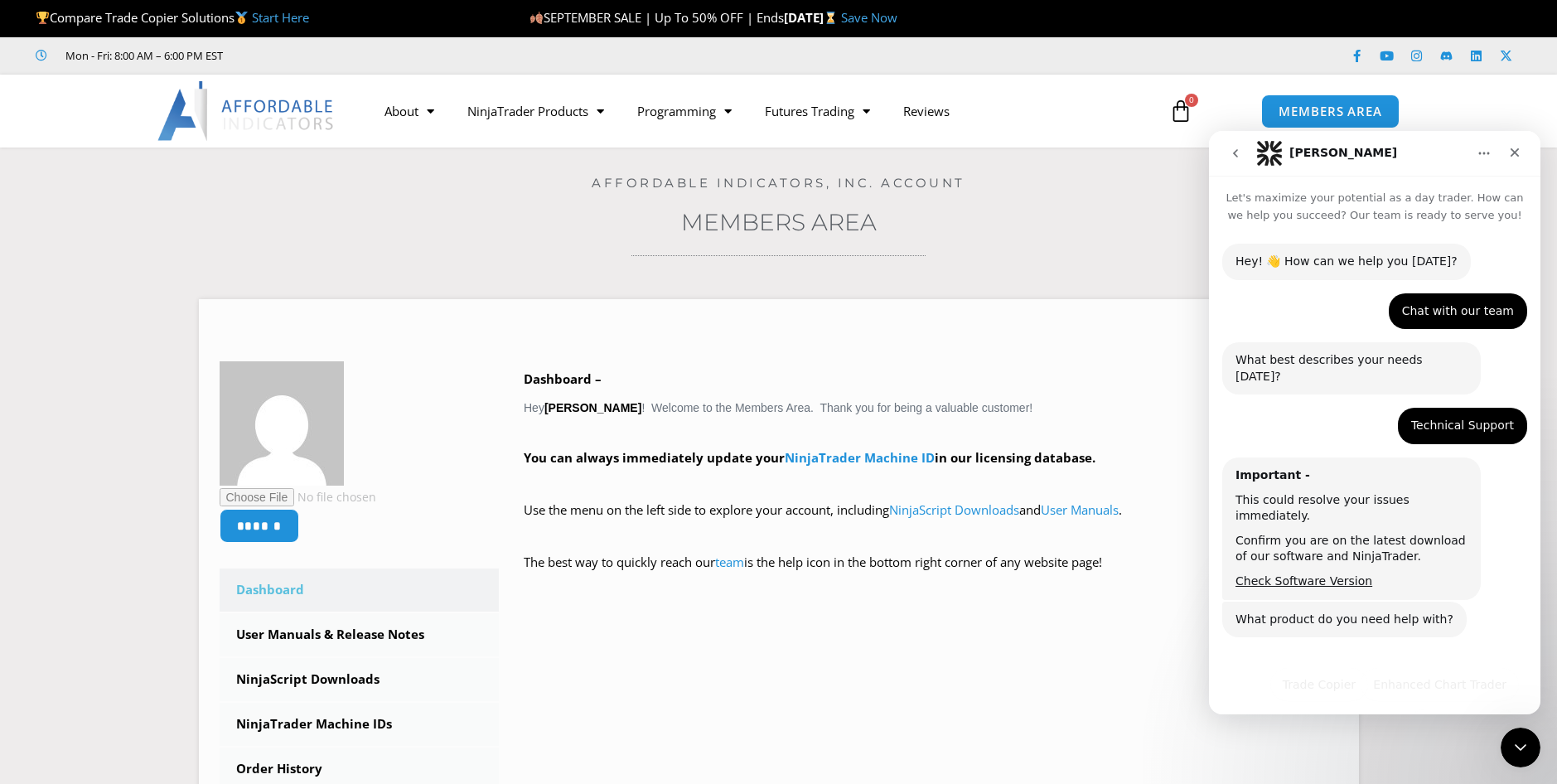
scroll to position [24, 0]
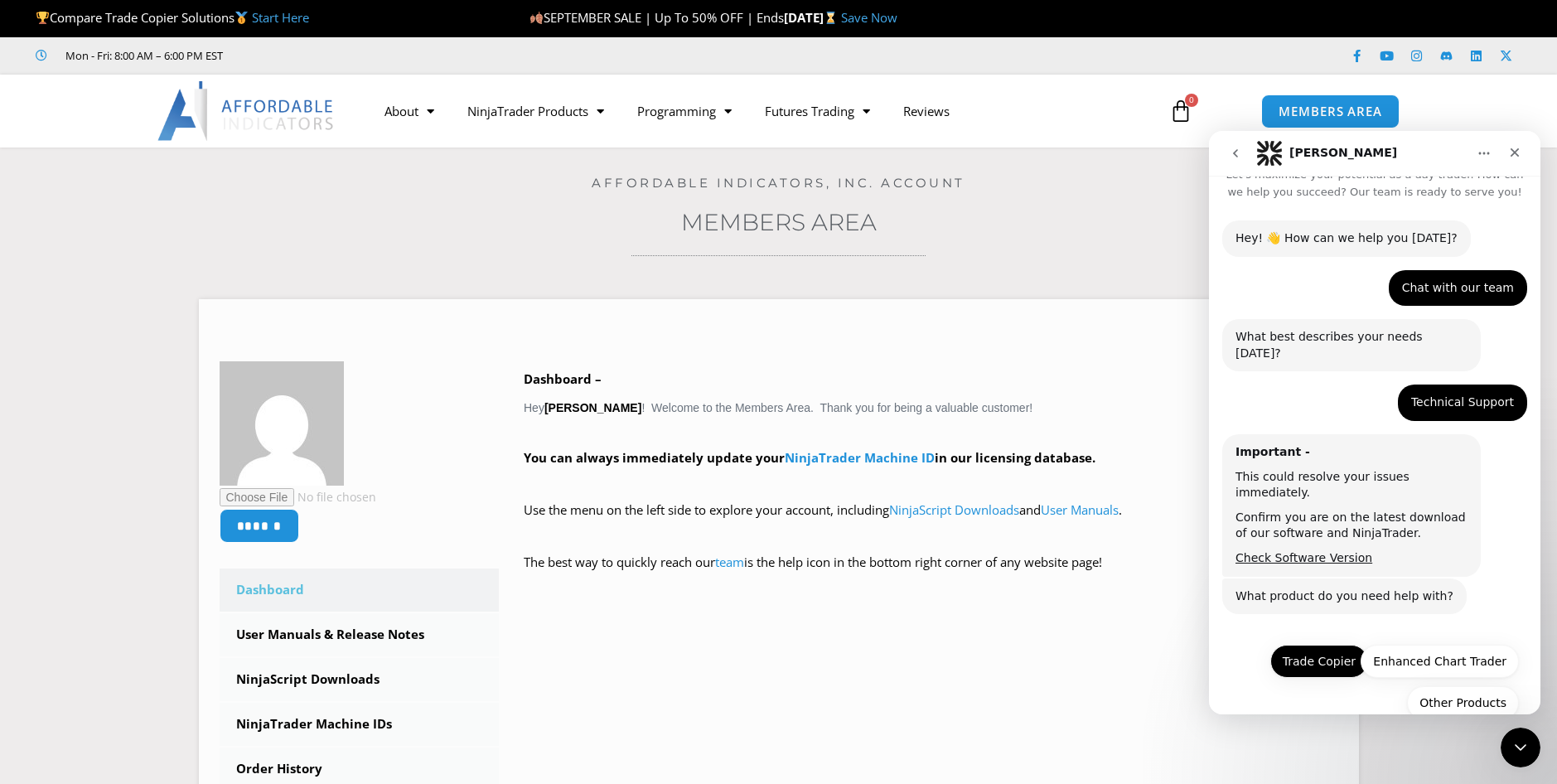
click at [1315, 645] on button "Trade Copier" at bounding box center [1319, 662] width 98 height 33
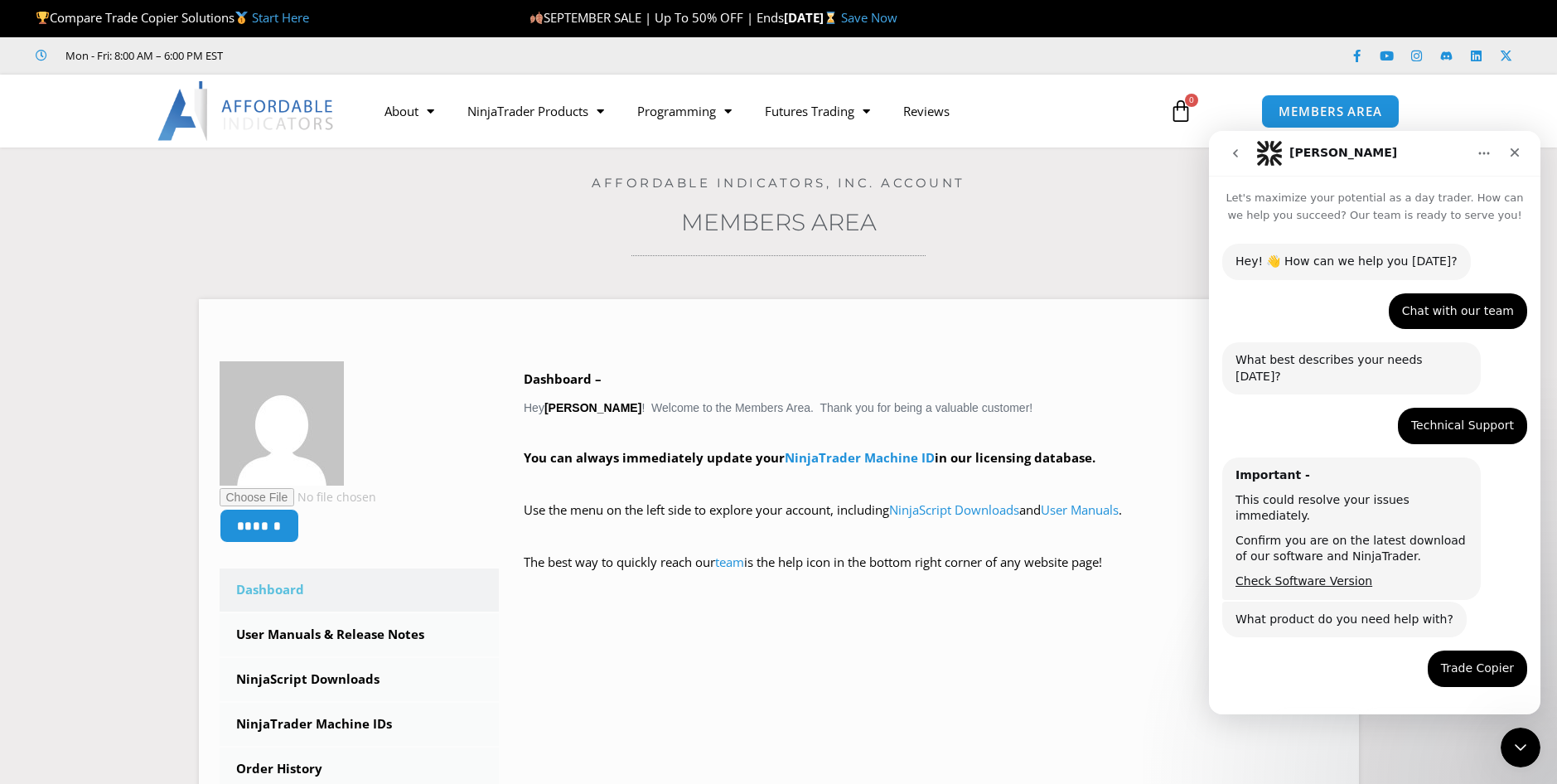
scroll to position [28, 0]
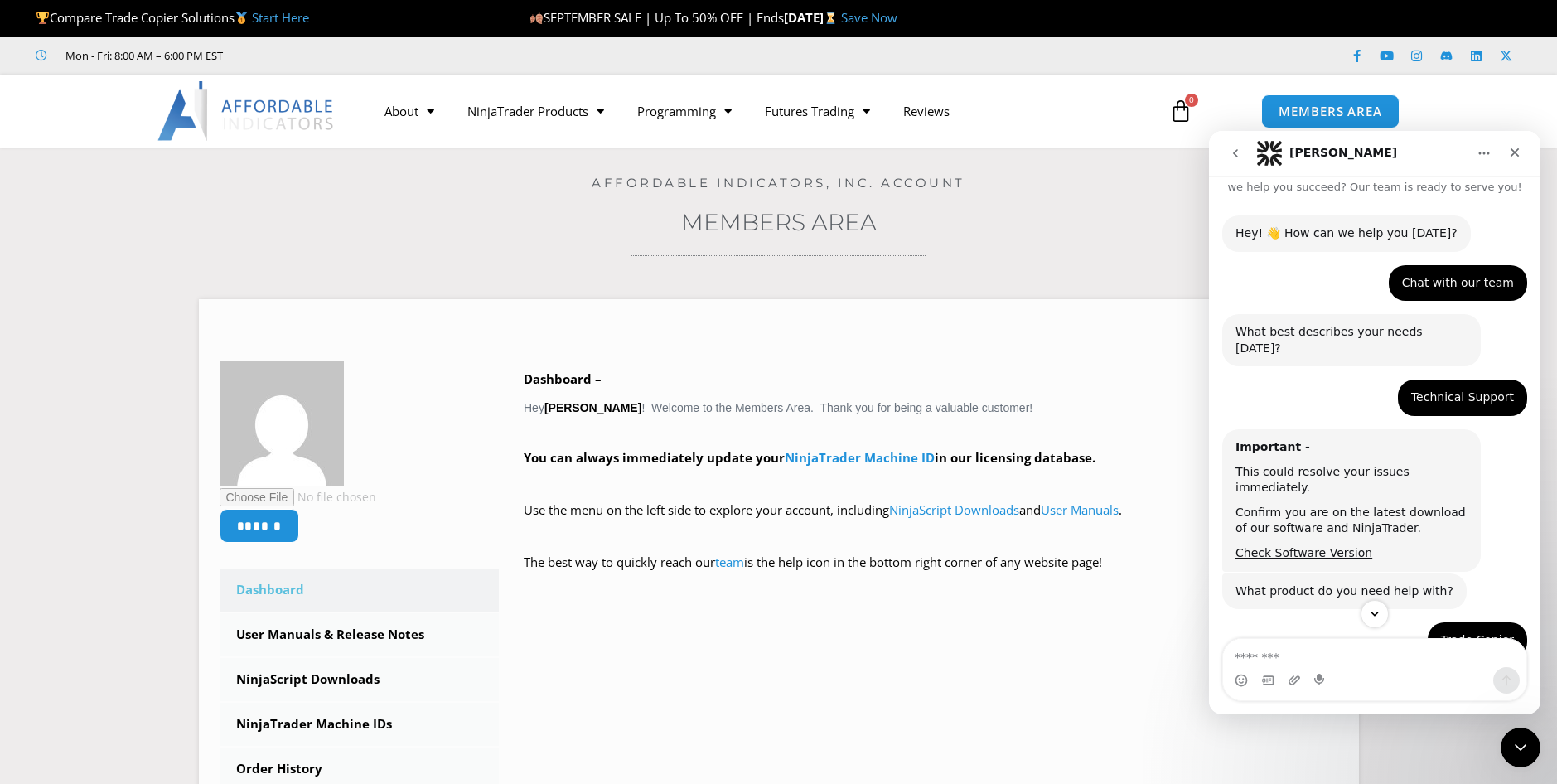
click at [1338, 658] on textarea "Message…" at bounding box center [1374, 653] width 303 height 28
drag, startPoint x: 932, startPoint y: 459, endPoint x: 782, endPoint y: 455, distance: 150.1
click at [782, 455] on strong "You can always immediately update your NinjaTrader Machine ID in our licensing …" at bounding box center [810, 457] width 572 height 17
drag, startPoint x: 782, startPoint y: 455, endPoint x: 796, endPoint y: 458, distance: 14.3
copy link "NinjaTrader Machine ID"
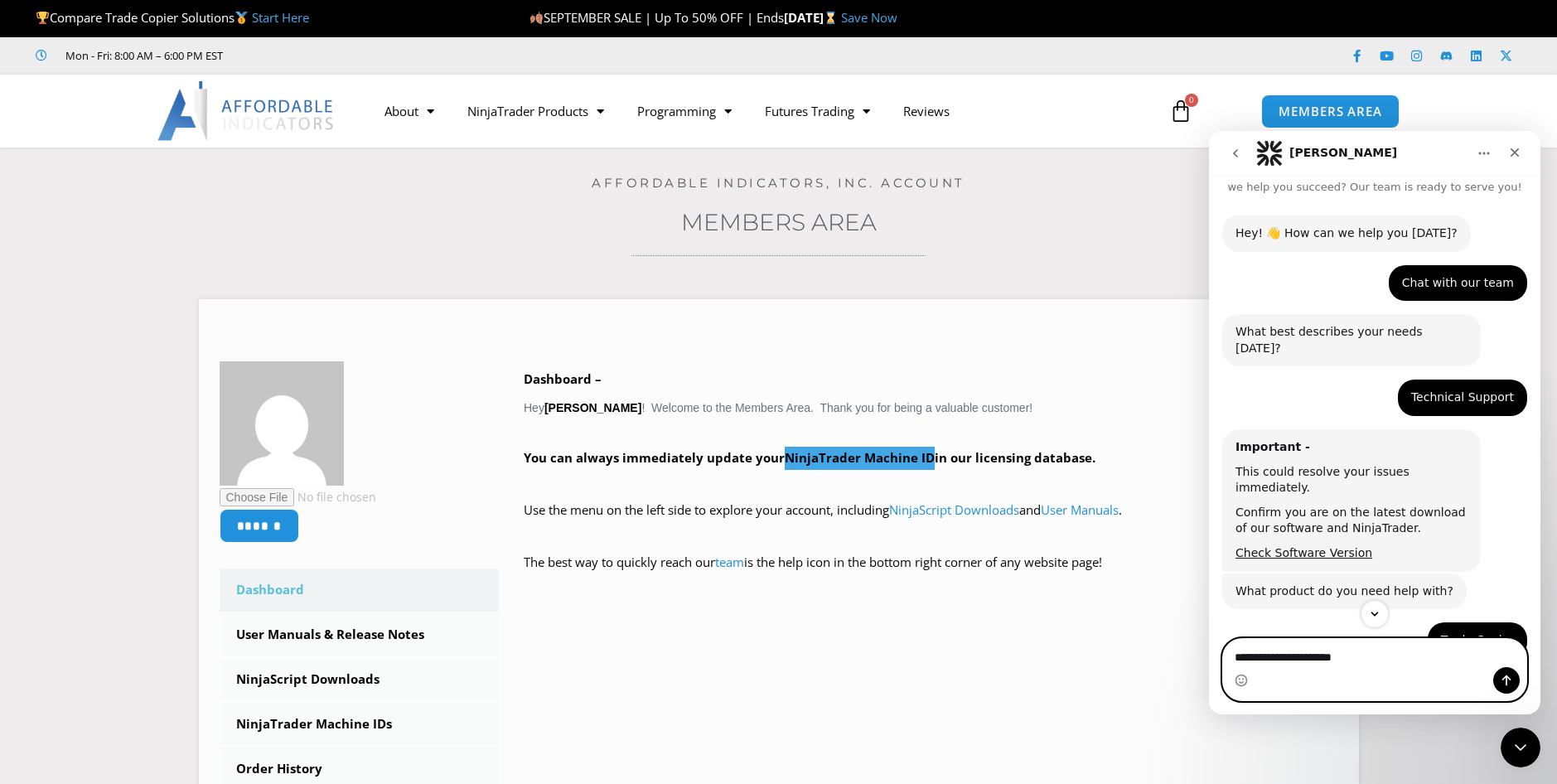
click at [1373, 658] on textarea "**********" at bounding box center [1374, 653] width 303 height 28
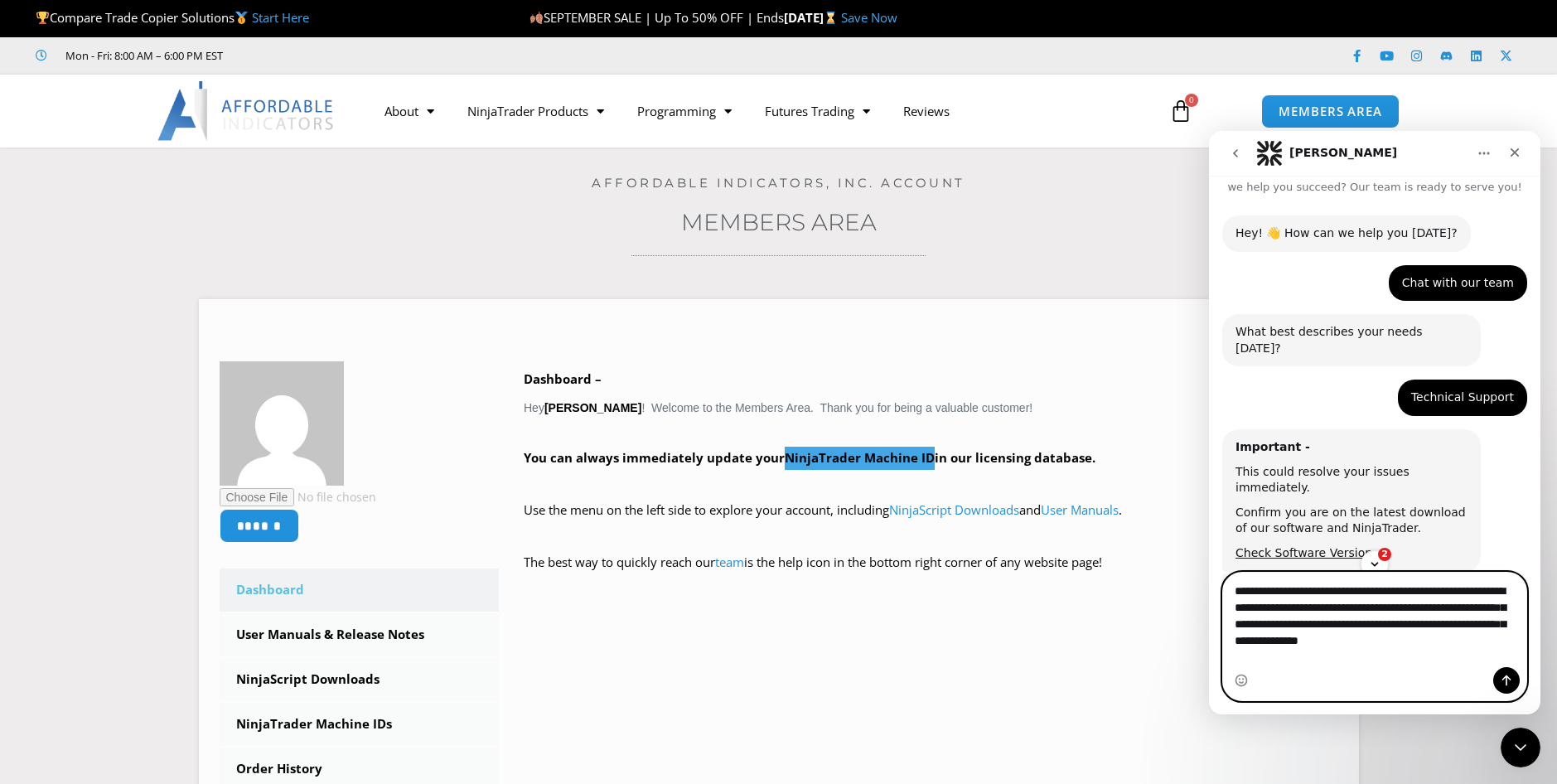
drag, startPoint x: 1262, startPoint y: 641, endPoint x: 1261, endPoint y: 652, distance: 11.0
drag, startPoint x: 1261, startPoint y: 652, endPoint x: 1244, endPoint y: 651, distance: 17.0
drag, startPoint x: 1244, startPoint y: 651, endPoint x: 1234, endPoint y: 635, distance: 18.9
drag, startPoint x: 1234, startPoint y: 635, endPoint x: 1266, endPoint y: 642, distance: 32.8
click at [1499, 650] on textarea "**********" at bounding box center [1374, 611] width 303 height 78
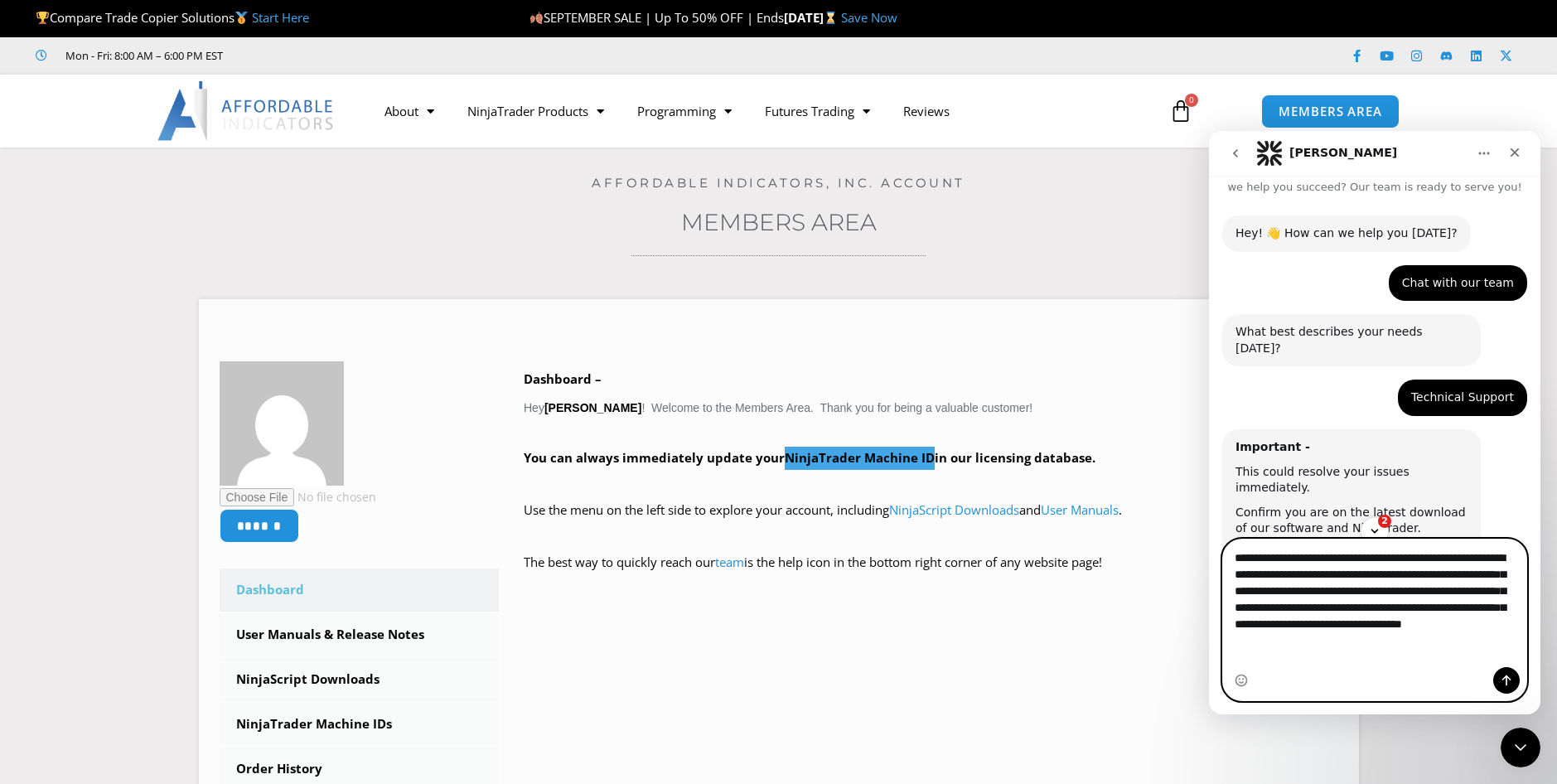
type textarea "**********"
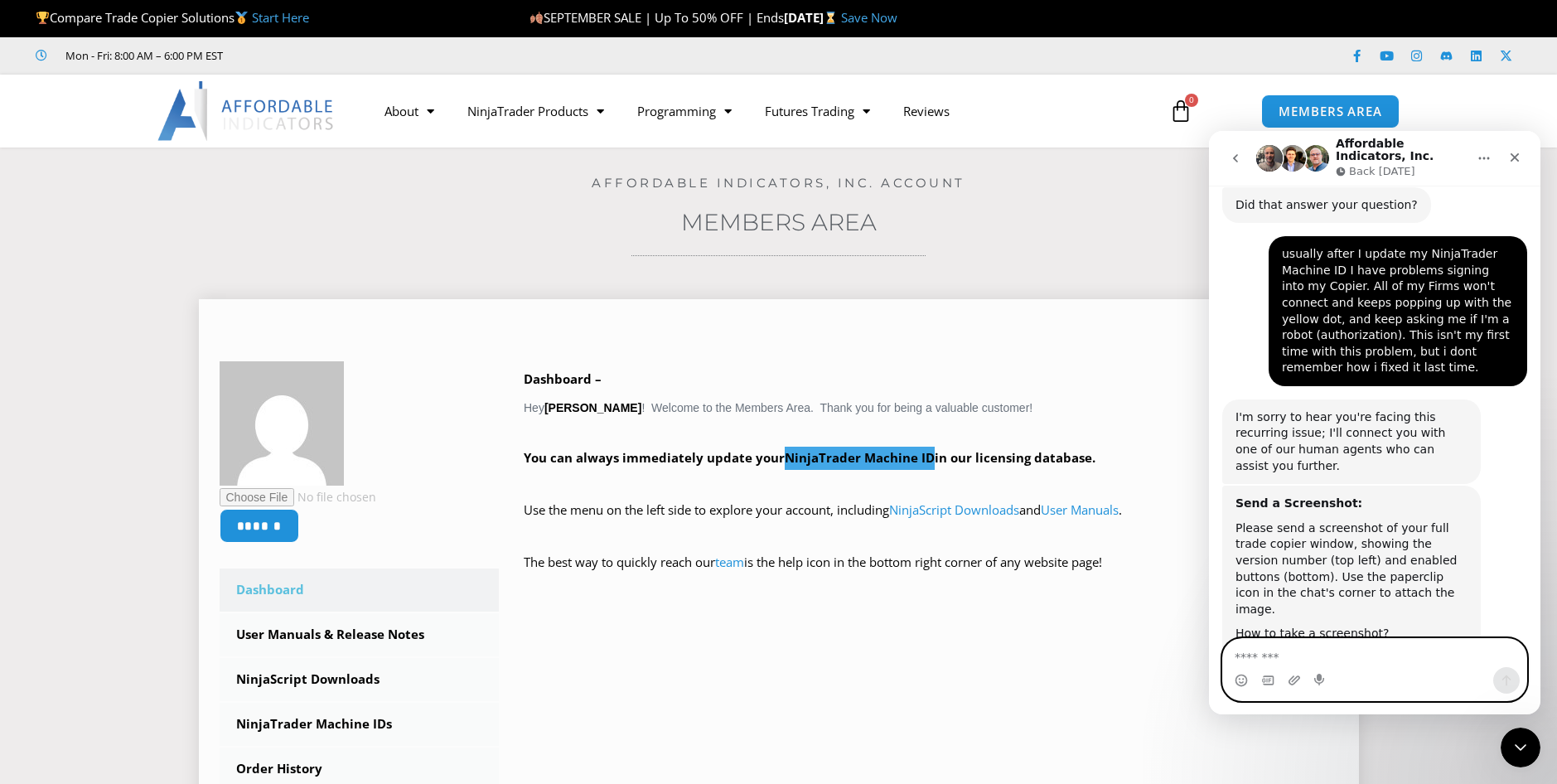
scroll to position [937, 0]
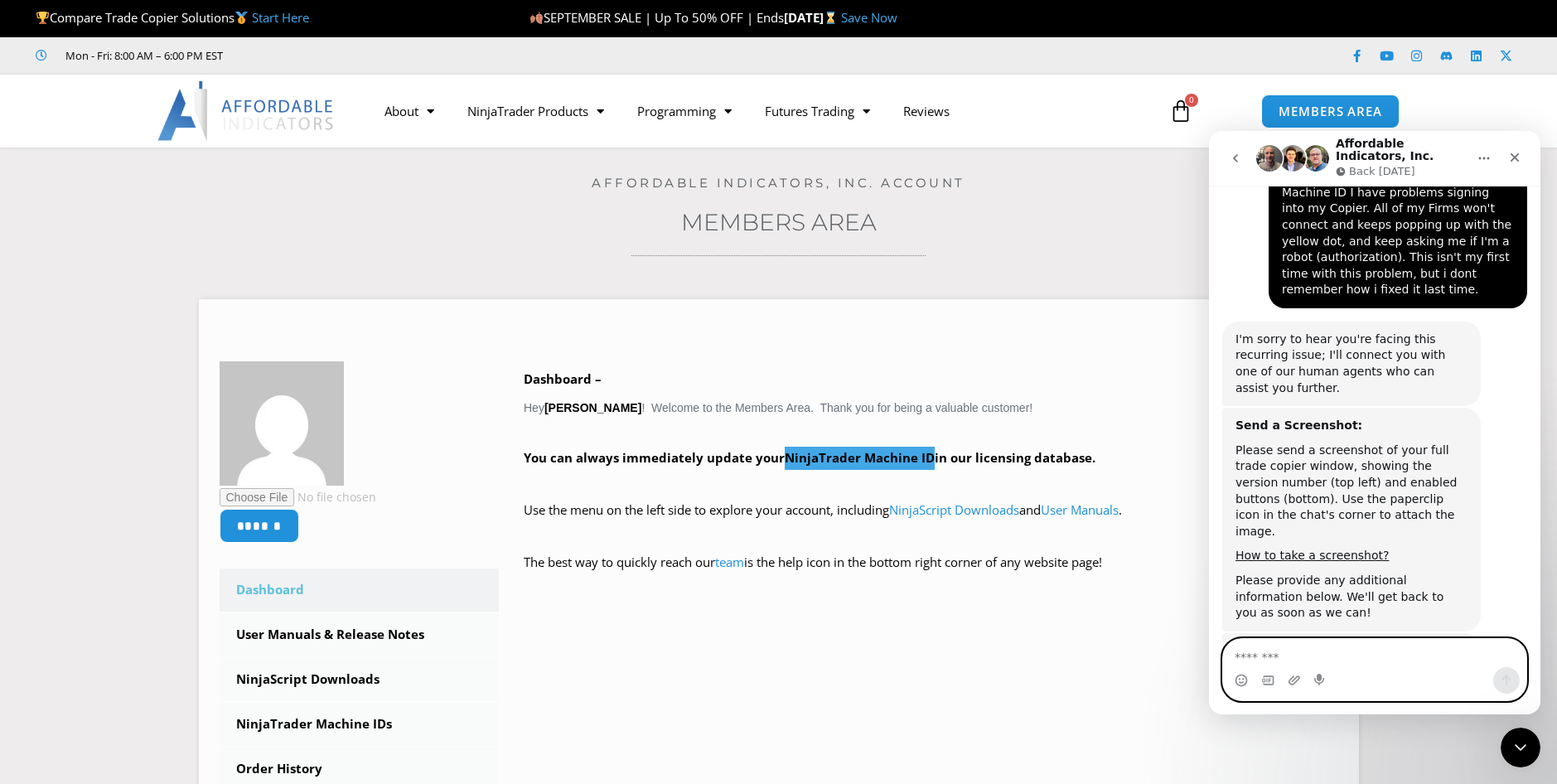
click at [1243, 663] on textarea "Message…" at bounding box center [1374, 653] width 303 height 28
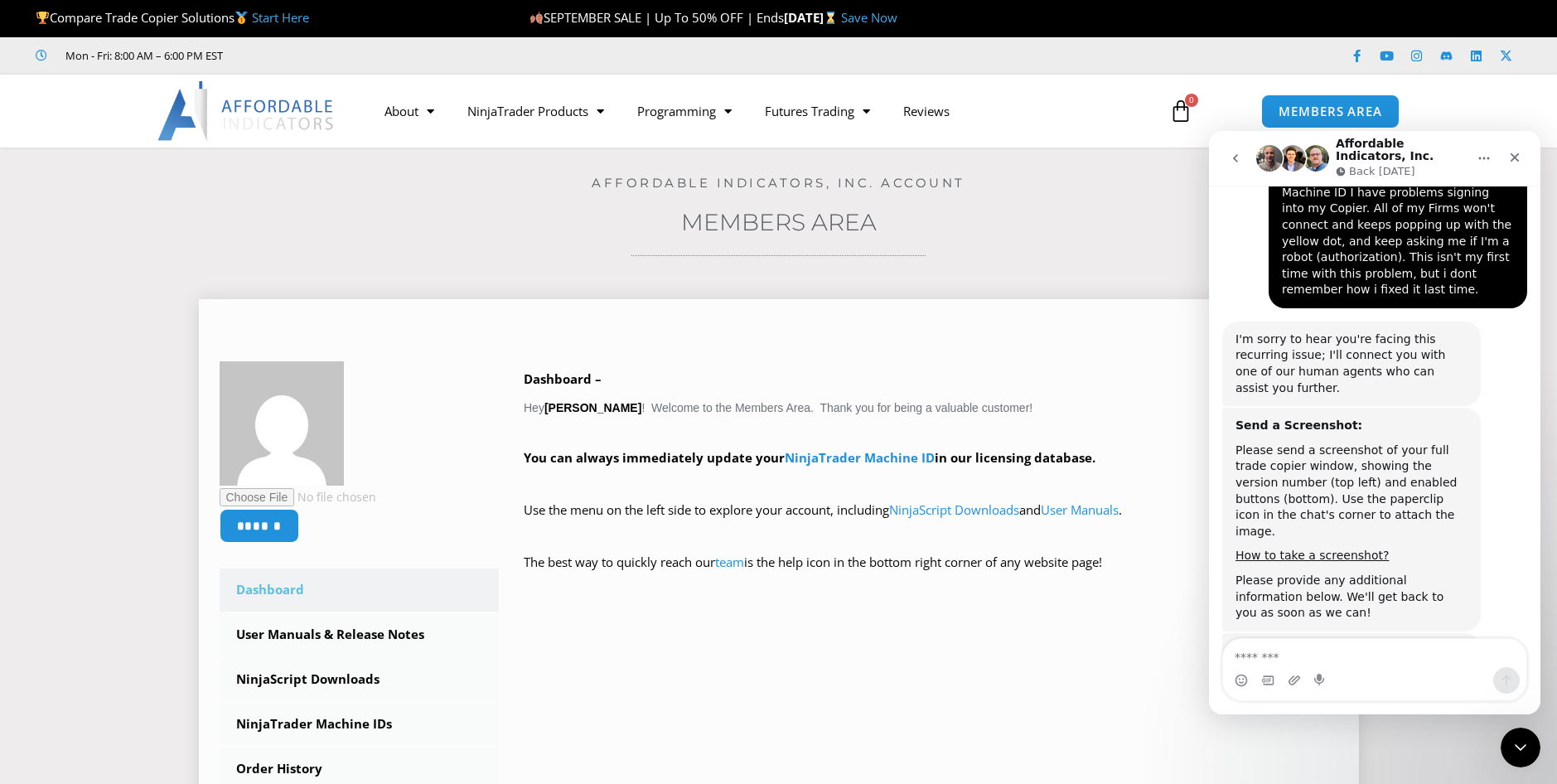
click at [1089, 718] on div "****** Dashboard Subscriptions User Manuals & Release Notes NinjaScript Downloa…" at bounding box center [779, 664] width 1119 height 607
click at [1086, 611] on div "****** Dashboard Subscriptions User Manuals & Release Notes NinjaScript Downloa…" at bounding box center [779, 664] width 1119 height 607
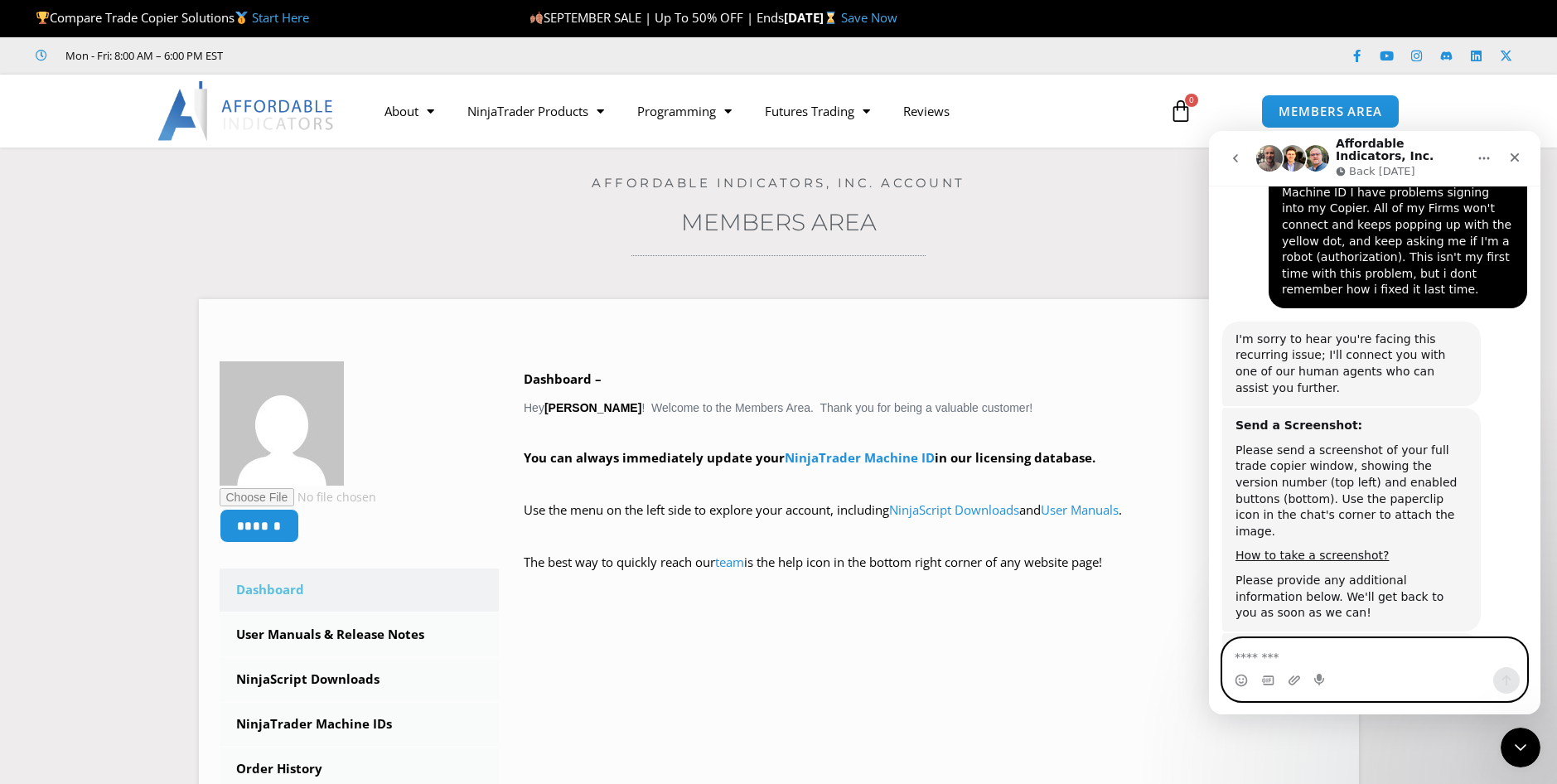
click at [1393, 649] on textarea "Message…" at bounding box center [1374, 653] width 303 height 28
click at [1291, 680] on icon "Upload attachment" at bounding box center [1294, 680] width 13 height 13
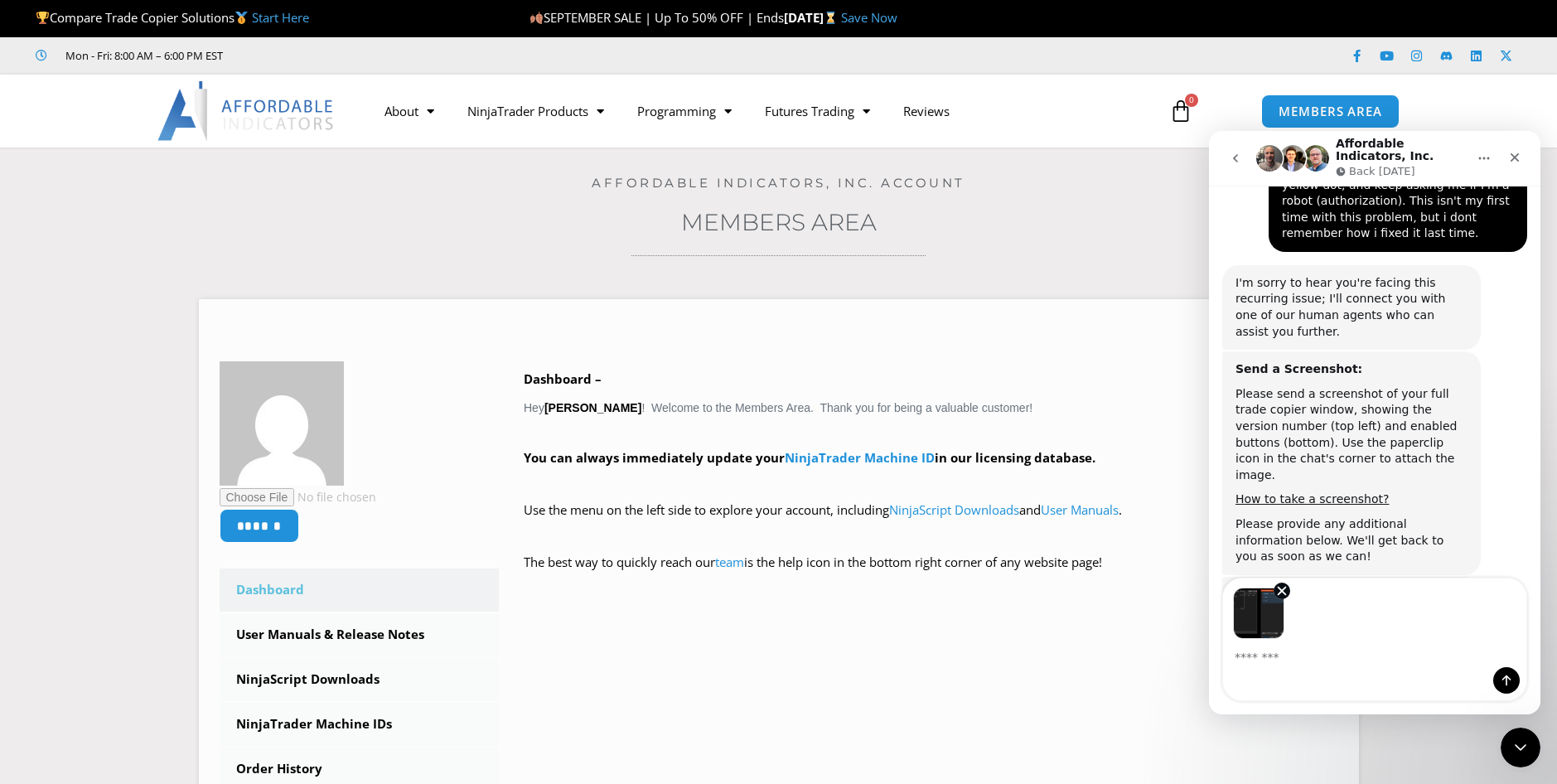
scroll to position [997, 0]
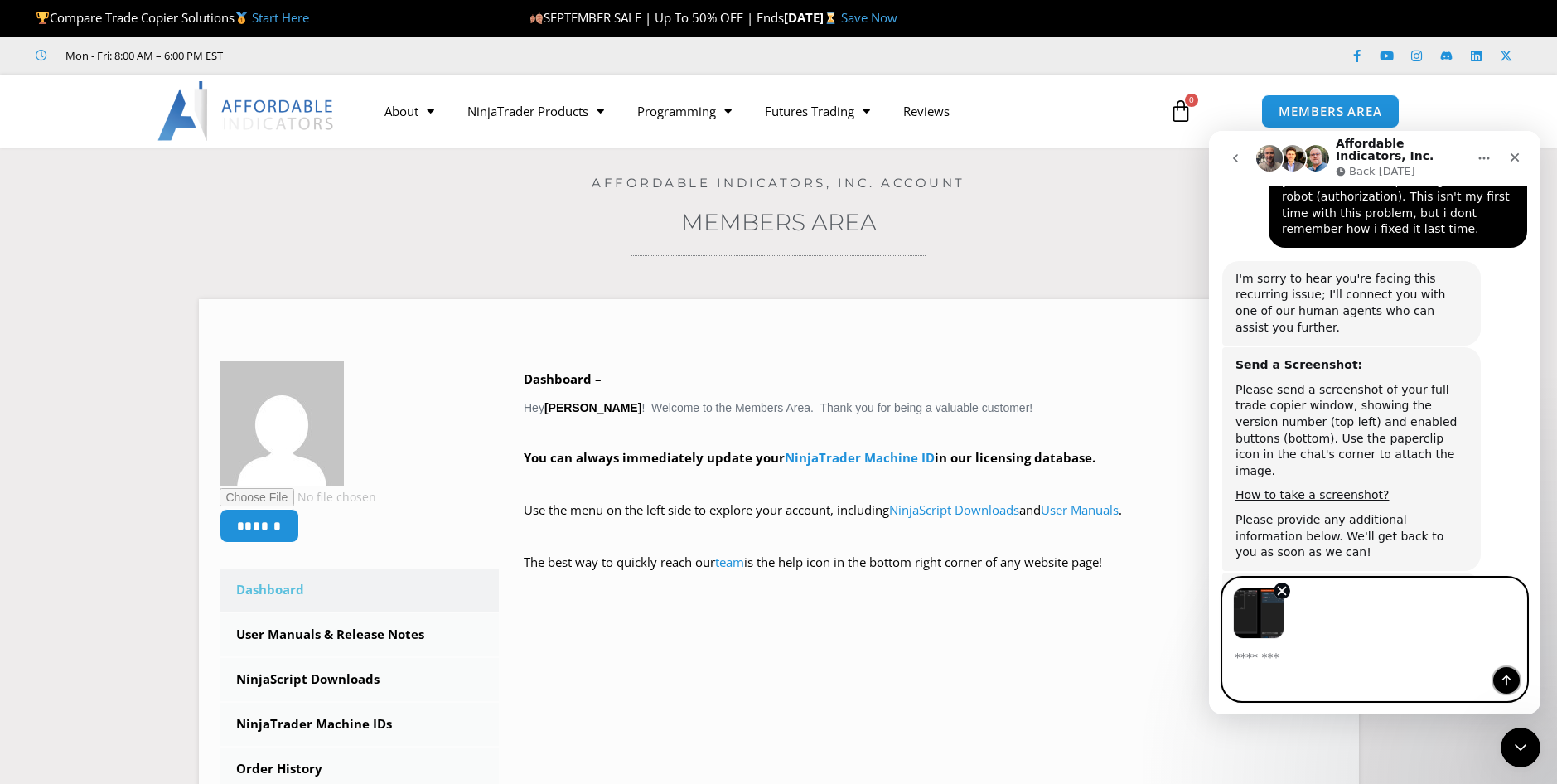
click at [1517, 684] on button "Send a message…" at bounding box center [1506, 680] width 26 height 26
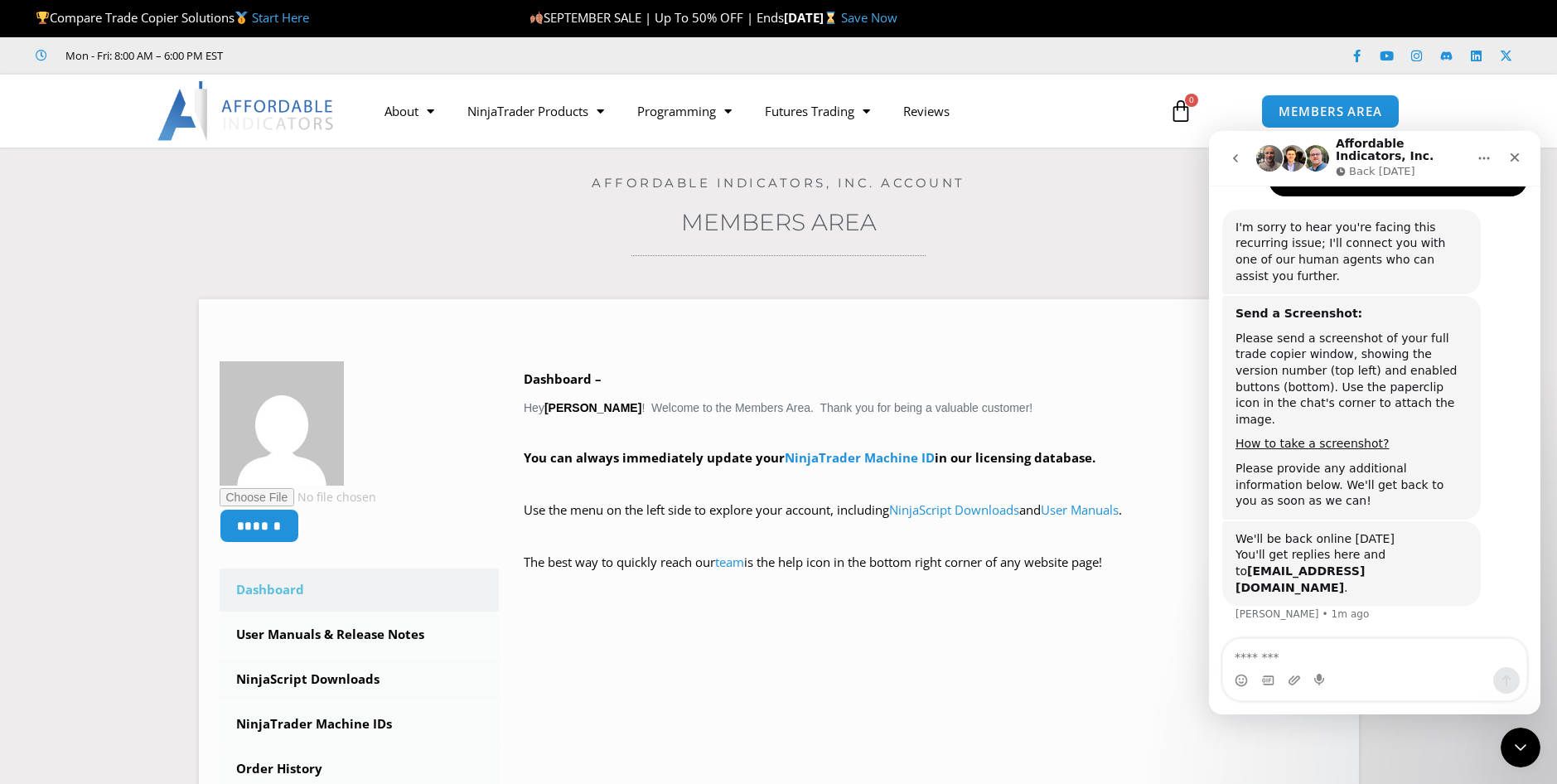
scroll to position [1051, 0]
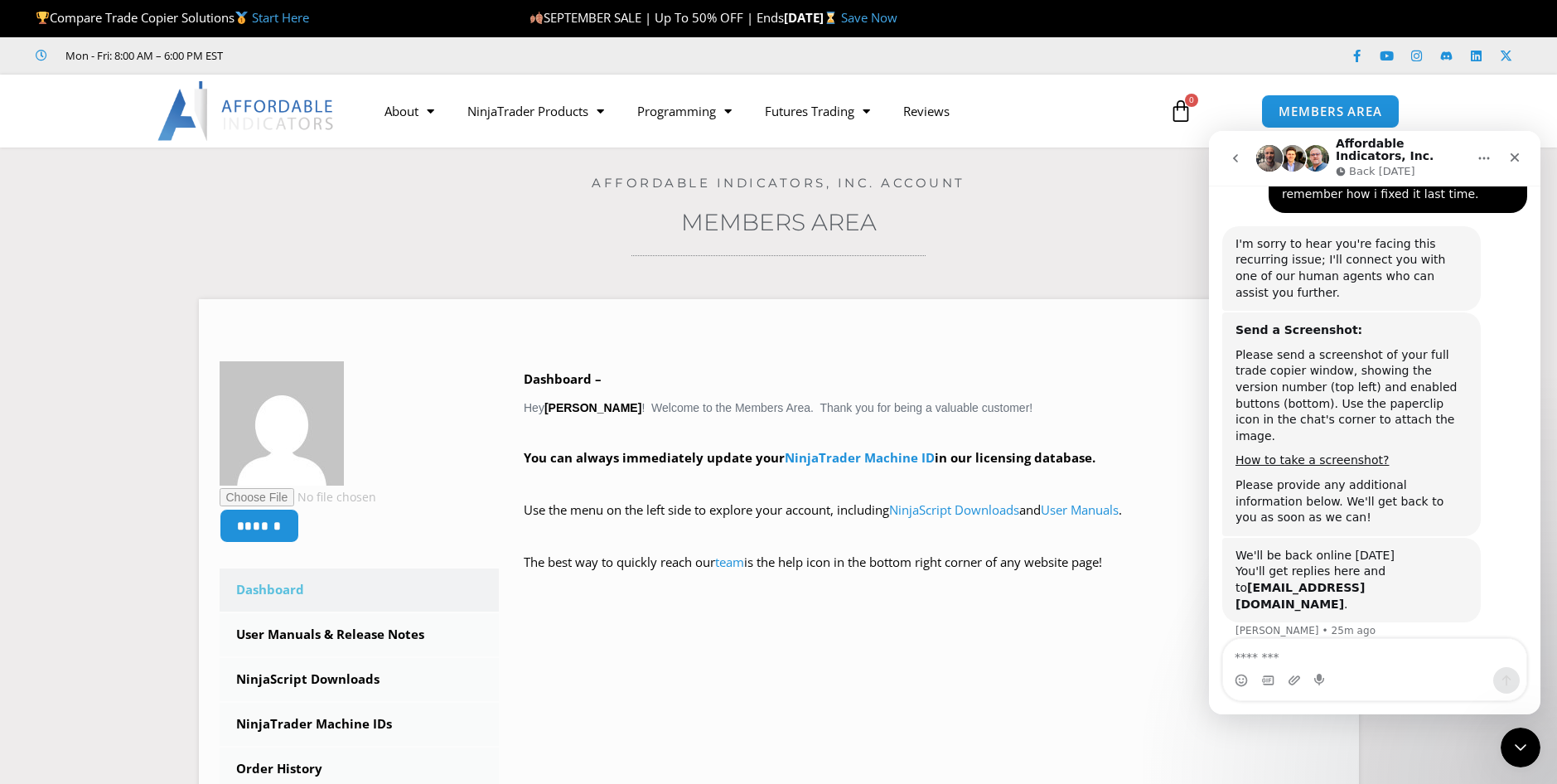
scroll to position [1051, 0]
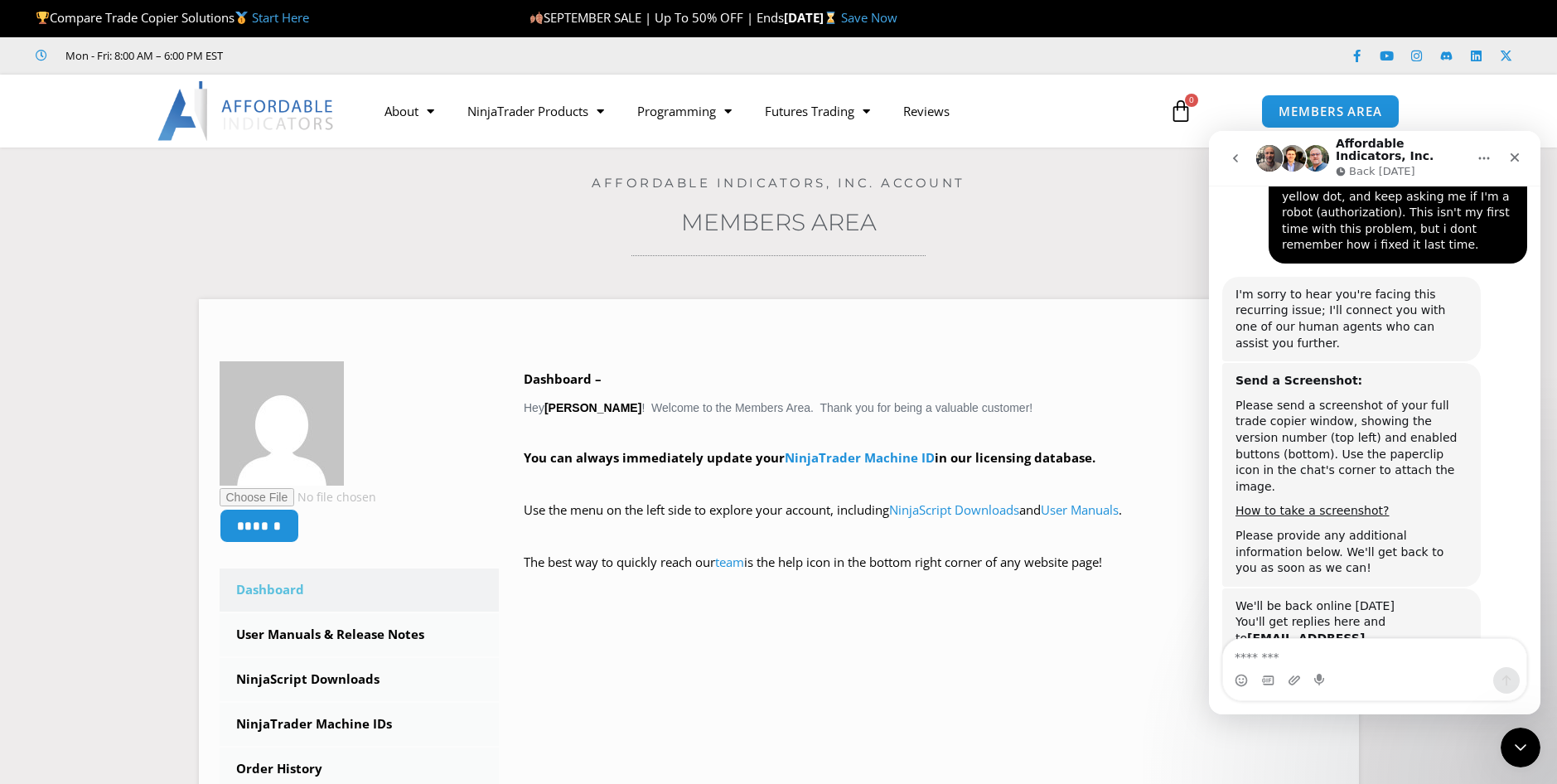
scroll to position [1051, 0]
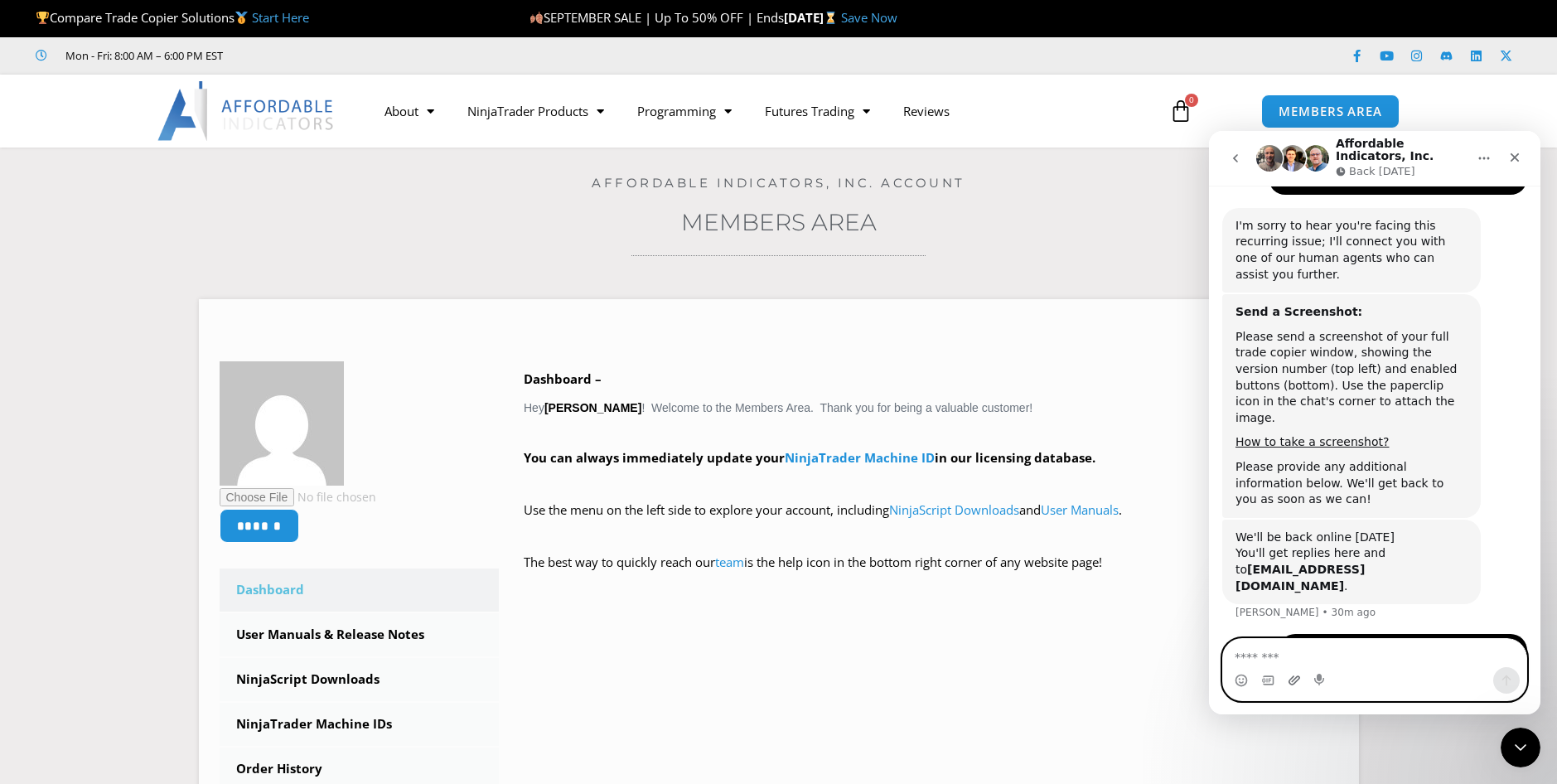
click at [1299, 681] on icon "Upload attachment" at bounding box center [1294, 680] width 13 height 13
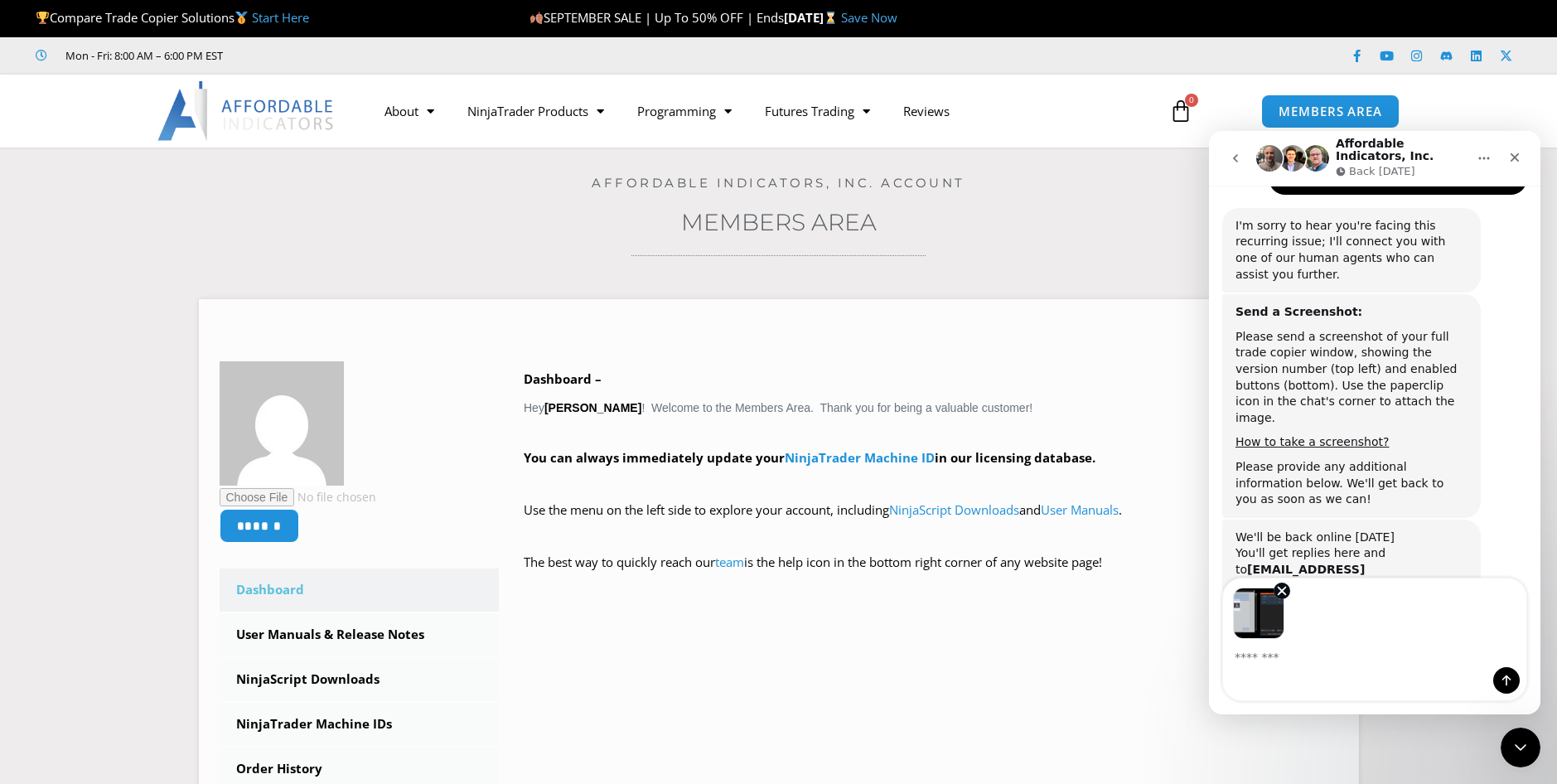
scroll to position [1111, 0]
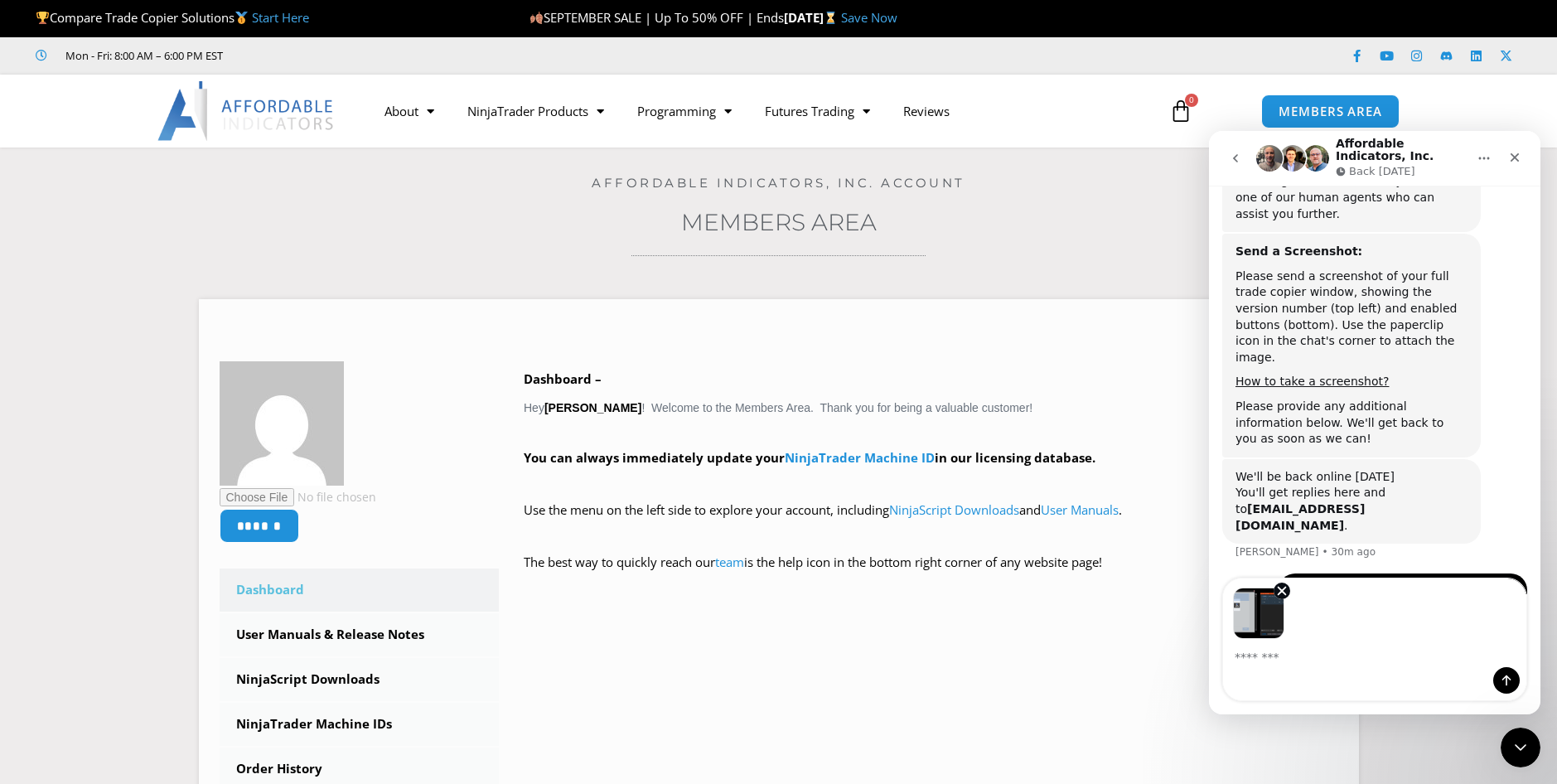
click at [1263, 662] on textarea "Message…" at bounding box center [1374, 653] width 303 height 28
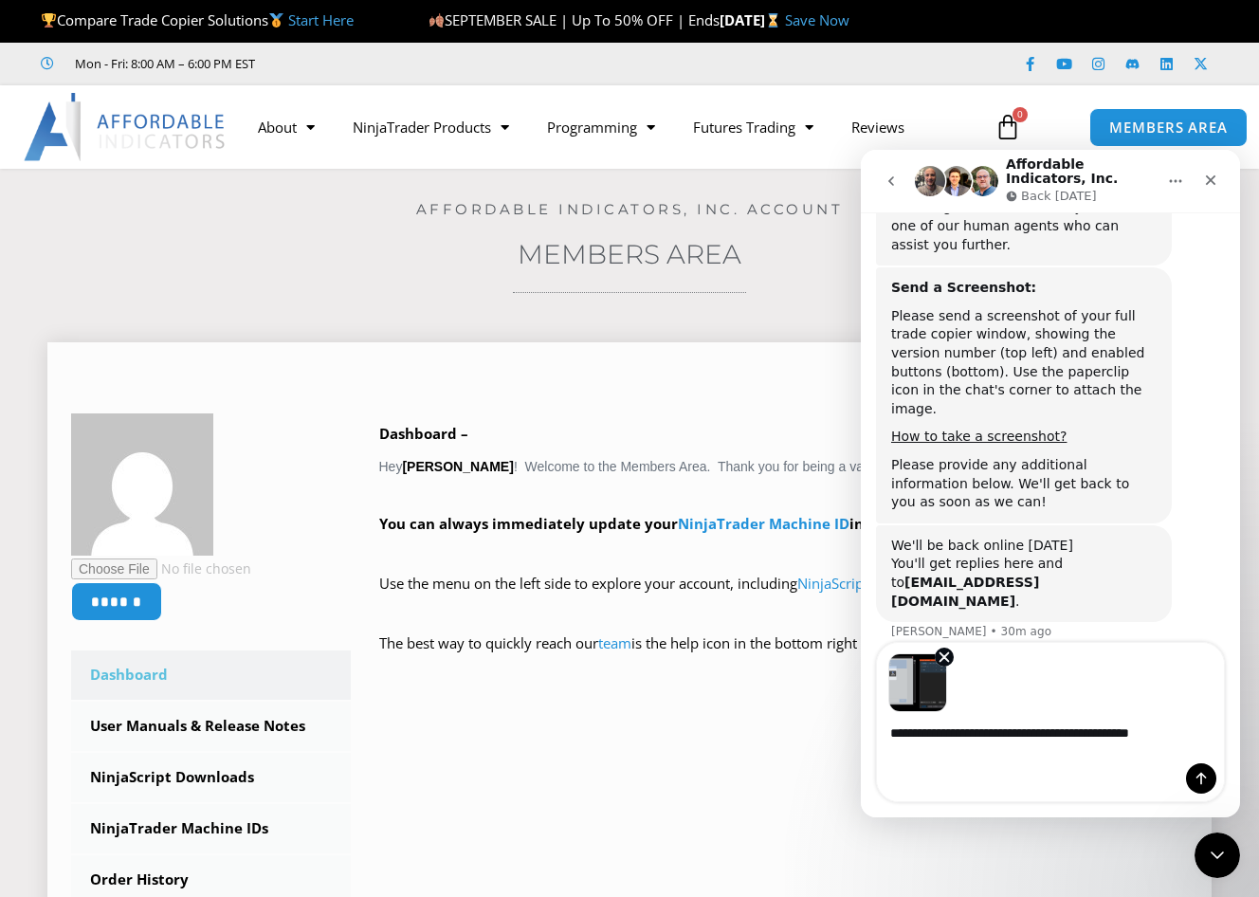
click at [641, 724] on div "****** Dashboard Subscriptions User Manuals & Release Notes NinjaScript Downloa…" at bounding box center [629, 760] width 1117 height 695
click at [1259, 14] on div "SEPTEMBER SALE | Up To 50% OFF | Ends Wednesday, September 17 Save Now" at bounding box center [843, 21] width 830 height 40
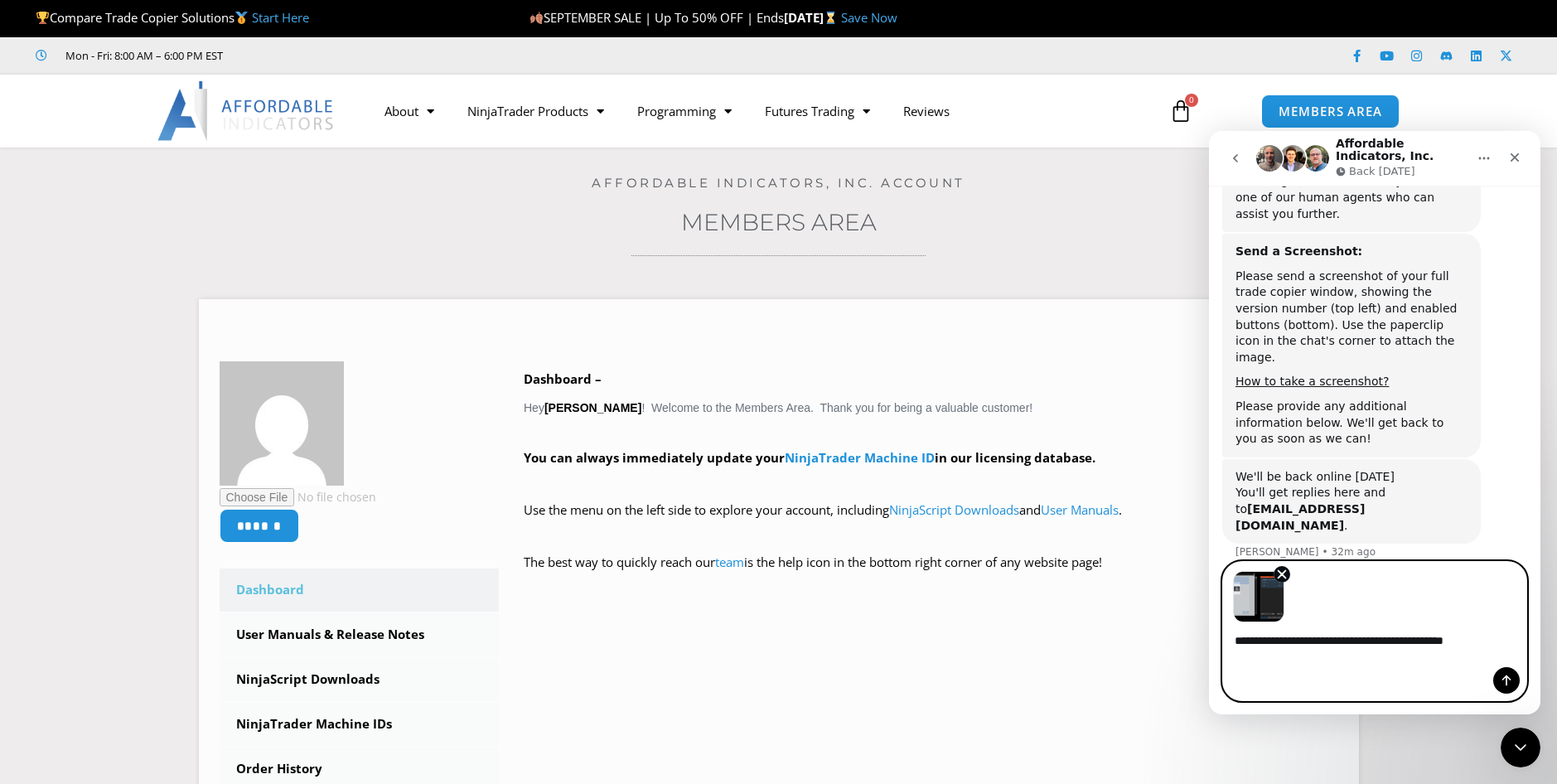
type textarea "**********"
click at [1499, 680] on button "Send a message…" at bounding box center [1506, 680] width 26 height 26
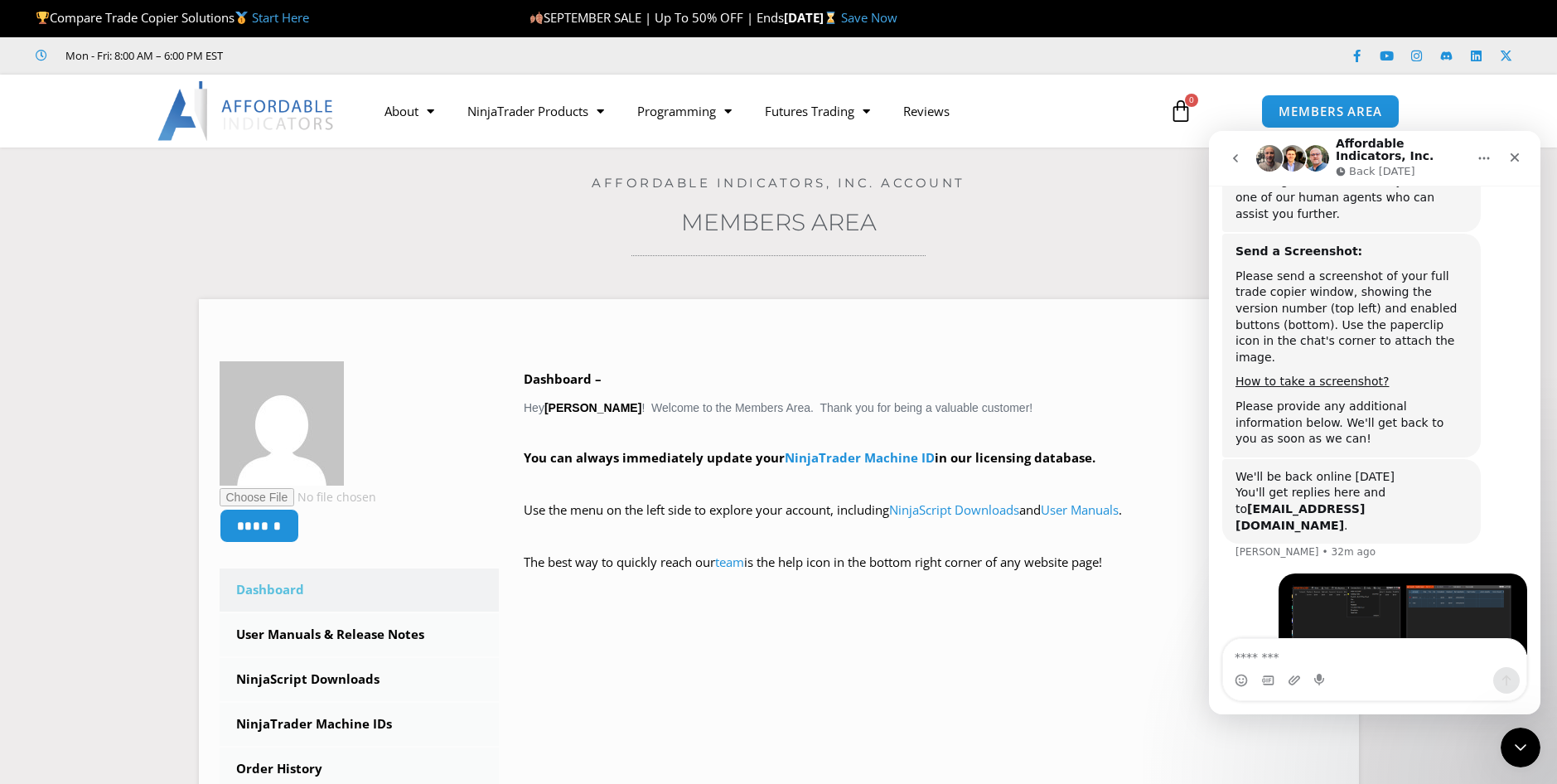
scroll to position [1206, 0]
